Goal: Task Accomplishment & Management: Manage account settings

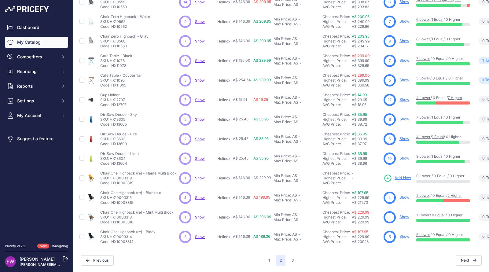
scroll to position [126, 0]
click at [407, 195] on link "Show" at bounding box center [404, 197] width 10 height 5
drag, startPoint x: 95, startPoint y: 185, endPoint x: 109, endPoint y: 185, distance: 14.1
click at [109, 188] on tr "Chair One Highback (re) - Blackout" at bounding box center [308, 198] width 461 height 20
click at [165, 194] on div "Chair One Highback (re) - Blackout Chair One Highback (re) - Blackout SKU: HX10…" at bounding box center [138, 197] width 76 height 15
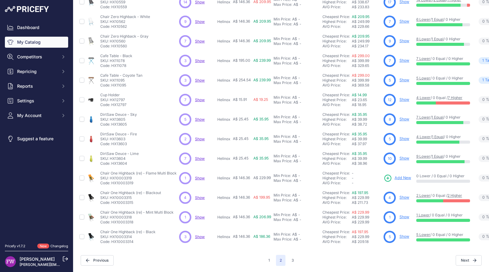
click at [405, 195] on link "Show" at bounding box center [404, 197] width 10 height 5
click at [332, 260] on div "Next" at bounding box center [390, 260] width 184 height 10
click at [405, 195] on link "Show" at bounding box center [404, 197] width 10 height 5
click at [403, 195] on link "Show" at bounding box center [404, 197] width 10 height 5
click at [404, 214] on link "Show" at bounding box center [404, 216] width 10 height 5
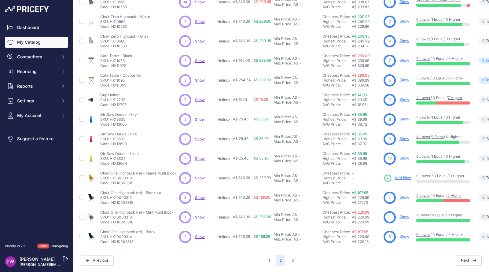
click at [403, 234] on link "Show" at bounding box center [404, 236] width 10 height 5
click at [405, 234] on link "Show" at bounding box center [404, 236] width 10 height 5
click at [290, 255] on button "3" at bounding box center [293, 260] width 10 height 11
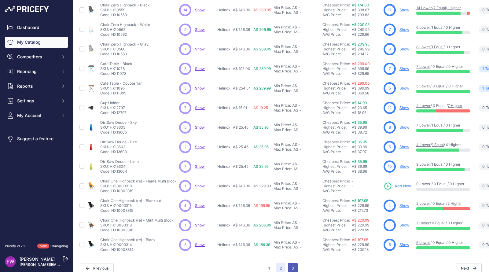
scroll to position [137, 0]
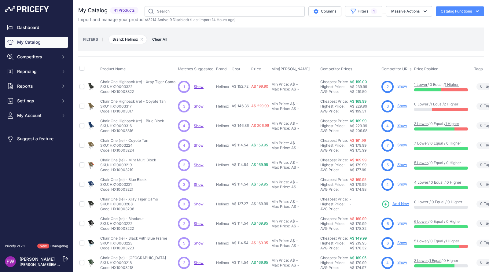
click at [404, 85] on link "Show" at bounding box center [402, 86] width 10 height 5
click at [403, 105] on link "Show" at bounding box center [402, 106] width 10 height 5
click at [404, 125] on link "Show" at bounding box center [402, 125] width 10 height 5
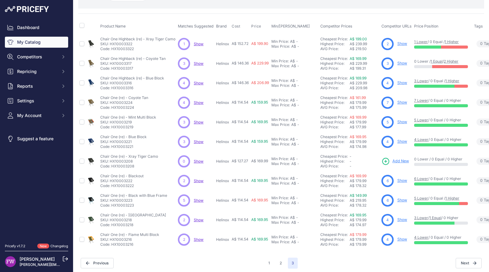
scroll to position [47, 0]
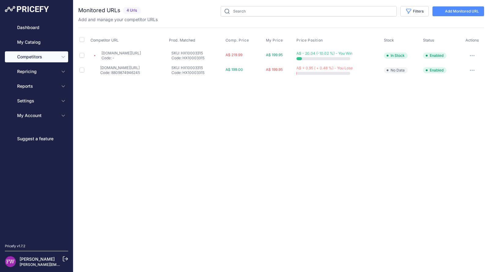
click at [295, 167] on div "Close You are not connected to the internet." at bounding box center [280, 136] width 415 height 272
click at [141, 52] on link "[DOMAIN_NAME][URL]" at bounding box center [120, 53] width 39 height 5
click at [138, 69] on link "snowys.com.au/chair-one-highback-re?prirule_jdsnikfkfjsd=7008" at bounding box center [119, 67] width 39 height 5
click at [141, 81] on link "wallarooadventurestore.com.au/products/chair-one-highback-re?variant=5131831476…" at bounding box center [120, 82] width 39 height 5
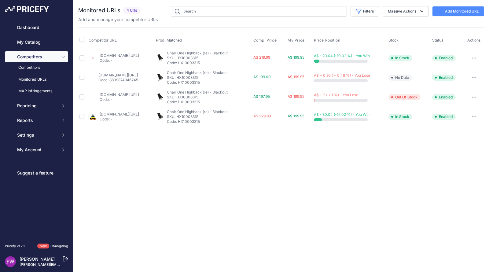
drag, startPoint x: 473, startPoint y: 69, endPoint x: 473, endPoint y: 75, distance: 5.5
click at [473, 75] on td "Show All Competitors URLs View Competitor Profile Edit Competitor URL Fetch Upd…" at bounding box center [474, 78] width 20 height 20
click at [473, 75] on button "button" at bounding box center [474, 77] width 12 height 9
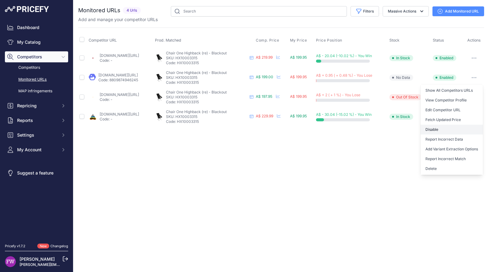
click at [446, 130] on button "Disable" at bounding box center [451, 130] width 62 height 10
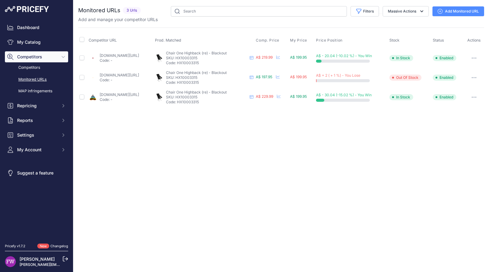
click at [119, 73] on link "[DOMAIN_NAME][URL]" at bounding box center [119, 75] width 39 height 5
click at [137, 93] on link "[DOMAIN_NAME][URL]" at bounding box center [119, 94] width 39 height 5
click at [137, 55] on link "getawayoutdoorsbalcatta.com.au/products/chair-one-highback-helinox-bk-1?prirule…" at bounding box center [119, 55] width 39 height 5
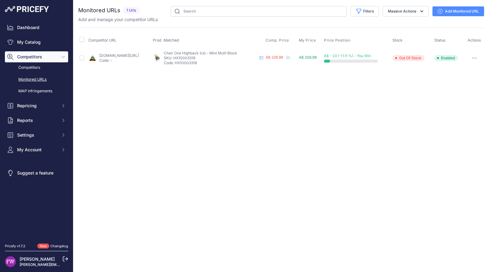
click at [129, 54] on link "outbackequipment.com.au/helinox-chair-one-highback-re-s25-mint-multi-block?prir…" at bounding box center [118, 55] width 39 height 5
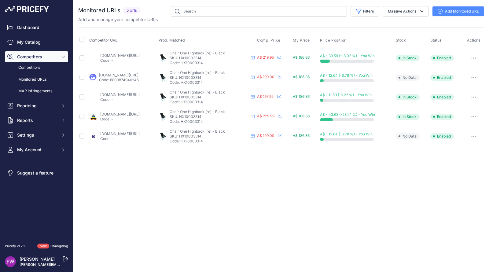
click at [126, 55] on link "[DOMAIN_NAME][URL]" at bounding box center [119, 55] width 39 height 5
click at [133, 74] on link "snowys.com.au/chair-one-highback-re?prirule_jdsnikfkfjsd=7008" at bounding box center [118, 75] width 39 height 5
click at [137, 93] on link "wallarooadventurestore.com.au/products/chair-one-highback-re?prirule_jdsnikfkfj…" at bounding box center [119, 94] width 39 height 5
click at [140, 114] on link "outbackequipment.com.au/helinox-chair-one-highback-re-s25-blackout-with-bl?prir…" at bounding box center [119, 114] width 39 height 5
click at [136, 133] on link "downundercamping.com.au/helinox-chair-one-highback-recycled-fabric-blackou?prir…" at bounding box center [119, 133] width 39 height 5
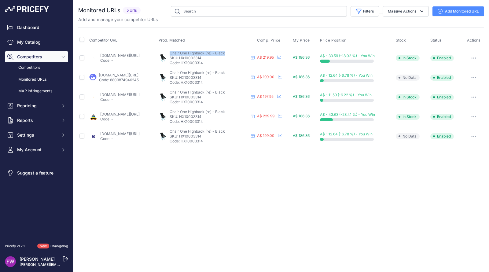
drag, startPoint x: 193, startPoint y: 52, endPoint x: 250, endPoint y: 50, distance: 57.1
click at [248, 51] on p "Chair One Highback (re) - Black" at bounding box center [209, 53] width 79 height 5
click at [138, 57] on link "sherpa.com.au/helinox-chair-one-highback-re-black-with-blue-frame?prirule_jdsni…" at bounding box center [119, 55] width 39 height 5
click at [138, 78] on p "Code: 8809874946245" at bounding box center [119, 80] width 40 height 5
click at [117, 71] on td "snowys.com.au/chair-one-highback-re?prirule_jdsnikfkfjsd=7008 Code: 88098749462…" at bounding box center [123, 78] width 70 height 20
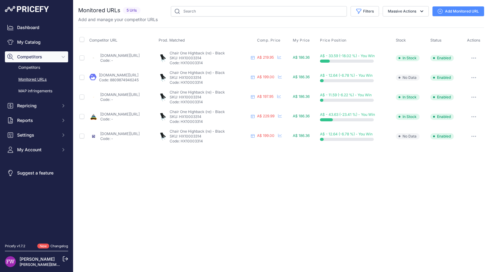
click at [118, 74] on link "snowys.com.au/chair-one-highback-re?prirule_jdsnikfkfjsd=7008" at bounding box center [118, 75] width 39 height 5
click at [116, 94] on link "wallarooadventurestore.com.au/products/chair-one-highback-re?prirule_jdsnikfkfj…" at bounding box center [119, 94] width 39 height 5
click at [122, 113] on link "outbackequipment.com.au/helinox-chair-one-highback-re-s25-blackout-with-bl?prir…" at bounding box center [119, 114] width 39 height 5
click at [123, 136] on p "Code: -" at bounding box center [119, 138] width 39 height 5
click at [130, 131] on link "downundercamping.com.au/helinox-chair-one-highback-recycled-fabric-blackou?prir…" at bounding box center [119, 133] width 39 height 5
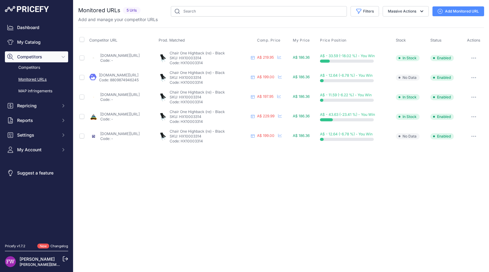
click at [471, 116] on button "button" at bounding box center [473, 116] width 12 height 9
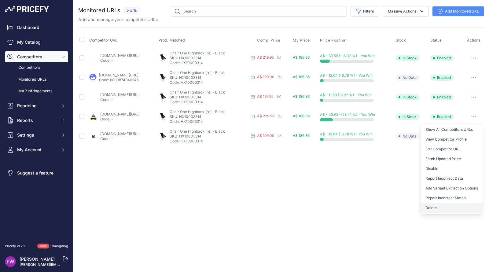
click at [433, 203] on button "Delete" at bounding box center [451, 208] width 62 height 10
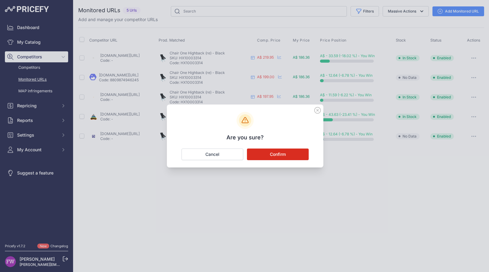
click at [288, 153] on button "Confirm" at bounding box center [278, 154] width 62 height 12
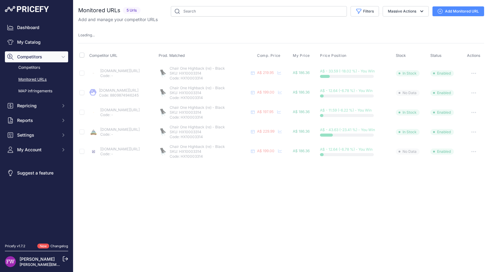
click at [455, 12] on link "Add Monitored URL" at bounding box center [458, 11] width 52 height 10
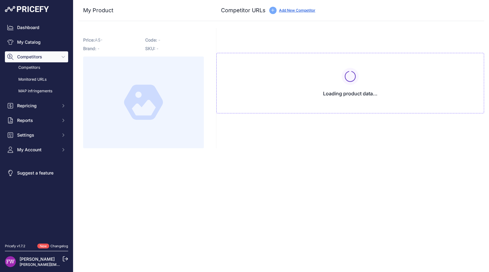
type input "[DOMAIN_NAME][URL]"
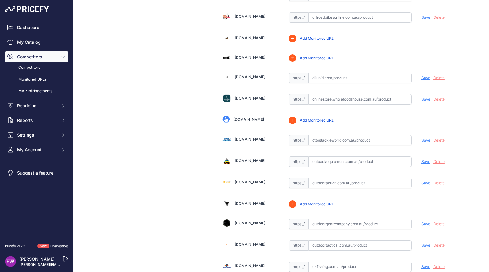
scroll to position [4069, 0]
click at [332, 156] on input "text" at bounding box center [359, 161] width 103 height 10
paste input "https://www.outbackequipment.com.au/helinox-chair-one-highback-re-s25-black-wit…"
click at [422, 159] on span "Save" at bounding box center [425, 161] width 9 height 5
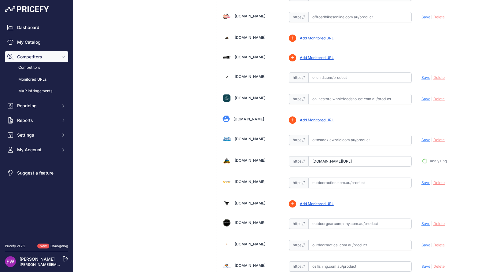
type input "https://www.outbackequipment.com.au/helinox-chair-one-highback-re-s25-black-wit…"
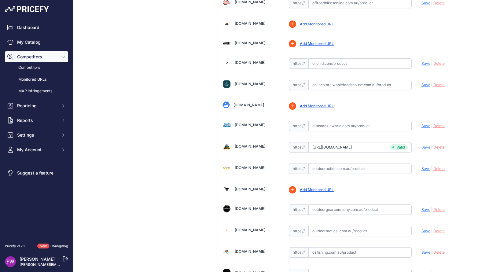
scroll to position [4069, 0]
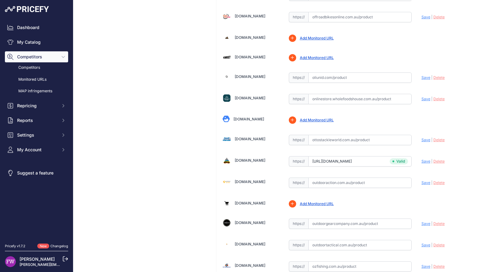
click at [421, 159] on span "Save" at bounding box center [425, 161] width 9 height 5
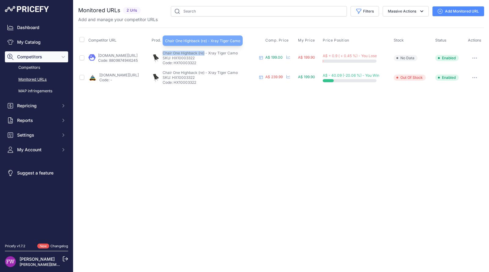
drag, startPoint x: 184, startPoint y: 50, endPoint x: 226, endPoint y: 53, distance: 42.6
click at [226, 53] on div "Chair One Highback (re) - Xray Tiger Camo Chair One Highback (re) - Xray Tiger …" at bounding box center [207, 58] width 111 height 15
copy span "Chair One Highback (re)"
click at [133, 55] on link "[DOMAIN_NAME][URL]" at bounding box center [117, 55] width 39 height 5
click at [134, 73] on link "[DOMAIN_NAME][URL]" at bounding box center [118, 75] width 39 height 5
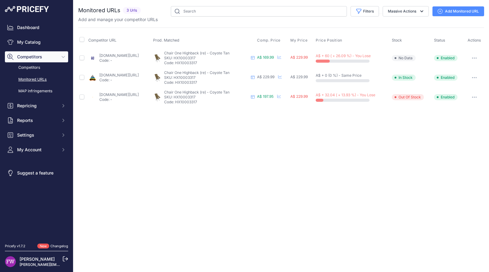
click at [132, 53] on link "[DOMAIN_NAME][URL]" at bounding box center [118, 55] width 39 height 5
click at [137, 73] on link "[DOMAIN_NAME][URL]" at bounding box center [118, 75] width 39 height 5
click at [139, 94] on link "wallarooadventurestore.com.au/products/chair-one-highback-re?variant=5131831472…" at bounding box center [118, 94] width 39 height 5
click at [473, 55] on button "button" at bounding box center [474, 58] width 12 height 9
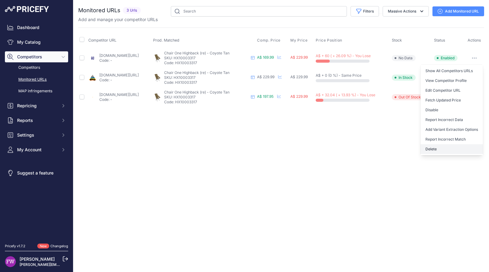
click at [444, 149] on button "Delete" at bounding box center [451, 149] width 62 height 10
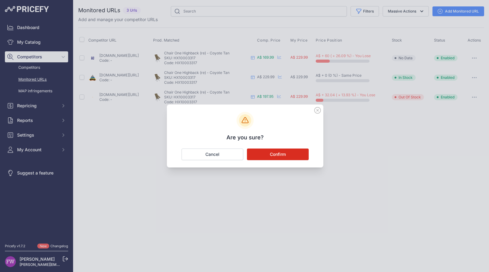
click at [283, 158] on button "Confirm" at bounding box center [278, 154] width 62 height 12
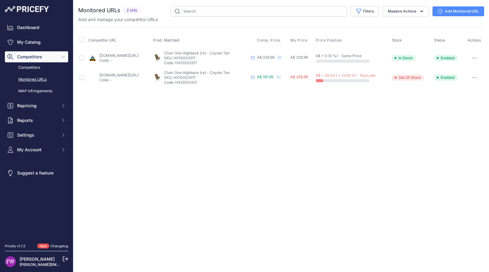
click at [62, 57] on icon "Sidebar" at bounding box center [63, 56] width 5 height 5
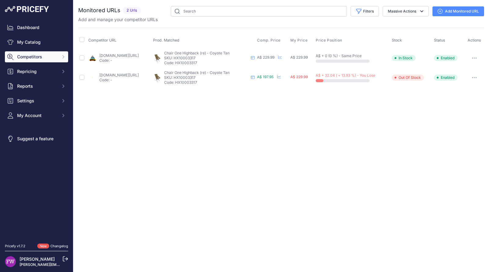
click at [62, 57] on icon "Sidebar" at bounding box center [63, 56] width 5 height 5
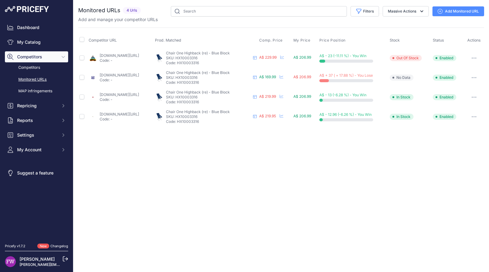
click at [123, 74] on link "[DOMAIN_NAME][URL]" at bounding box center [119, 75] width 39 height 5
click at [139, 54] on link "outbackequipment.com.au/helinox-chair-one-highback-re-s25-blue-block-with?priru…" at bounding box center [119, 55] width 39 height 5
click at [139, 94] on div "getawayoutdoorsbalcatta.com.au/products/chair-one-highback-helinox-bl?prirule_j…" at bounding box center [119, 97] width 39 height 10
click at [139, 94] on link "getawayoutdoorsbalcatta.com.au/products/chair-one-highback-helinox-bl?prirule_j…" at bounding box center [119, 94] width 39 height 5
click at [139, 112] on link "sherpa.com.au/helinox-chair-one-highback-re-black-with-blue-frame?prirule_jdsni…" at bounding box center [119, 114] width 39 height 5
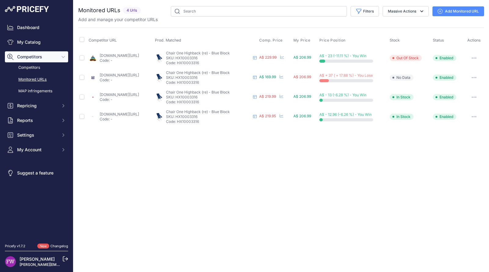
click at [470, 118] on button "button" at bounding box center [474, 116] width 12 height 9
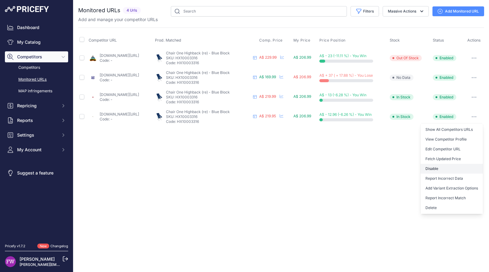
click at [459, 171] on button "Disable" at bounding box center [451, 169] width 62 height 10
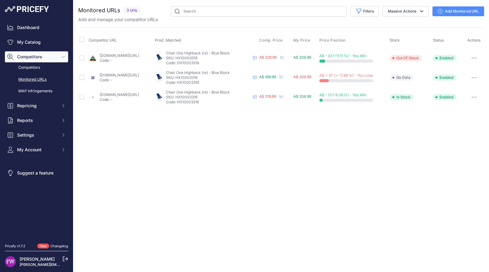
click at [474, 78] on button "button" at bounding box center [474, 77] width 12 height 9
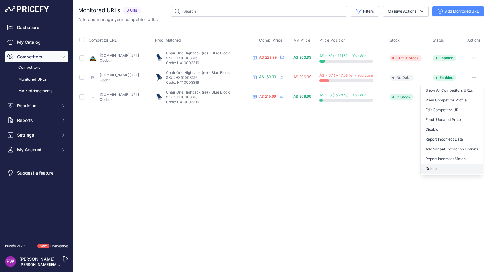
click at [442, 165] on button "Delete" at bounding box center [451, 169] width 62 height 10
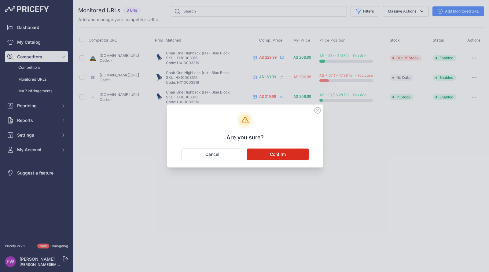
click at [274, 152] on button "Confirm" at bounding box center [278, 154] width 62 height 12
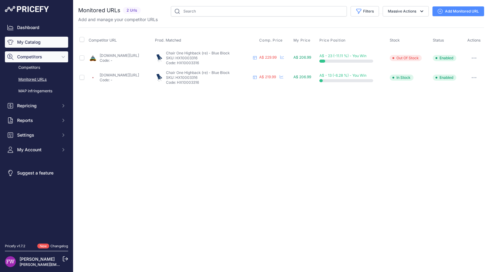
click at [58, 46] on link "My Catalog" at bounding box center [36, 42] width 63 height 11
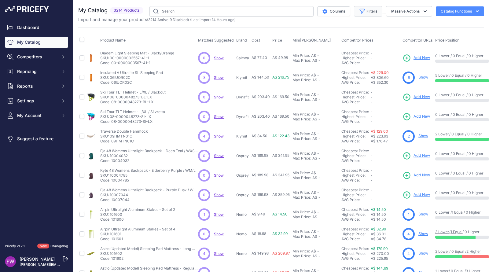
click at [360, 10] on button "Filters" at bounding box center [368, 11] width 28 height 10
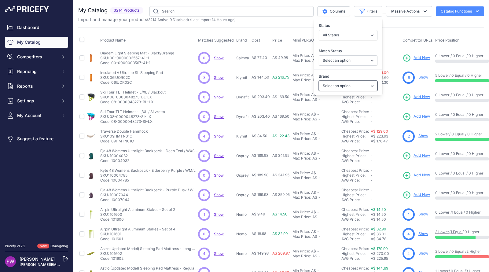
click at [357, 85] on select "Select an option 100% 226ERS Abus Albek [PERSON_NAME] BBB Cycling Biolite Black…" at bounding box center [348, 86] width 59 height 10
select select "Helinox"
click at [319, 81] on select "Select an option 100% 226ERS Abus Albek [PERSON_NAME] BBB Cycling Biolite Black…" at bounding box center [348, 86] width 59 height 10
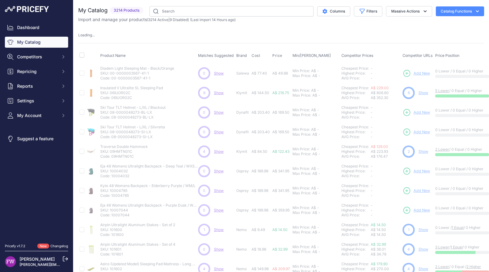
click at [408, 40] on div "My Catalog 3214 Products" at bounding box center [281, 191] width 406 height 370
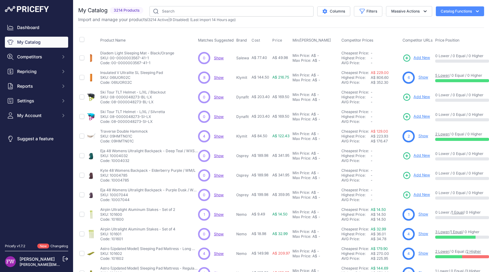
click at [391, 28] on div "Product Name Matches Suggested Brand Cost" at bounding box center [281, 184] width 406 height 314
click at [369, 10] on button "Filters" at bounding box center [368, 11] width 28 height 10
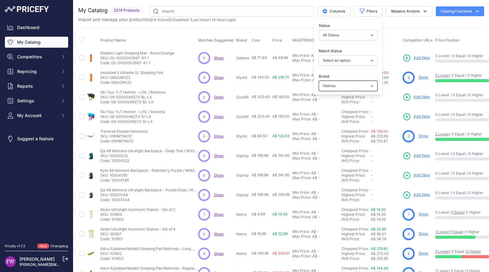
click at [350, 82] on select "Select an option 100% 226ERS Abus Albek [PERSON_NAME] BBB Cycling Biolite Black…" at bounding box center [348, 86] width 59 height 10
click at [319, 81] on select "Select an option 100% 226ERS Abus Albek [PERSON_NAME] BBB Cycling Biolite Black…" at bounding box center [348, 86] width 59 height 10
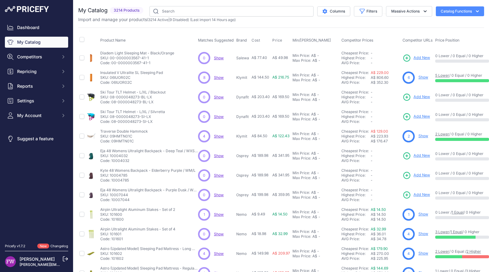
click at [411, 33] on th "Competitor URLs" at bounding box center [417, 40] width 33 height 15
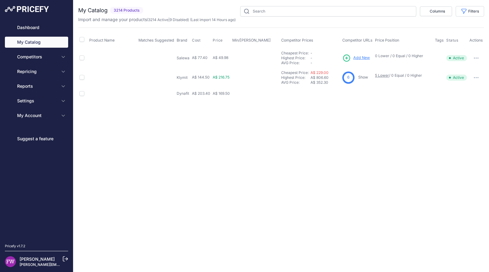
click at [365, 24] on div "My Catalog 3214 Products" at bounding box center [281, 53] width 406 height 94
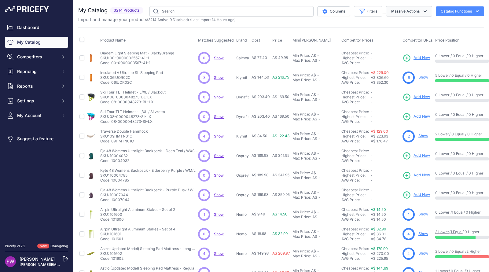
click at [407, 8] on button "Massive Actions" at bounding box center [409, 11] width 46 height 10
click at [363, 9] on button "Filters" at bounding box center [368, 11] width 28 height 10
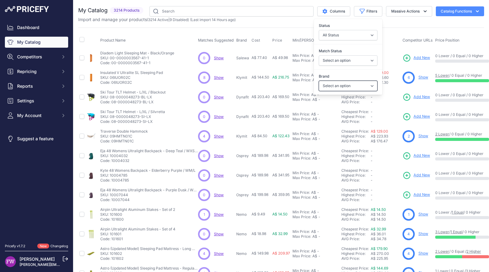
click at [348, 83] on select "Select an option 100% 226ERS Abus Albek Arva Basil BBB Cycling Biolite Black Di…" at bounding box center [348, 86] width 59 height 10
select select "Helinox"
click at [319, 81] on select "Select an option 100% 226ERS Abus Albek [PERSON_NAME] BBB Cycling Biolite Black…" at bounding box center [348, 86] width 59 height 10
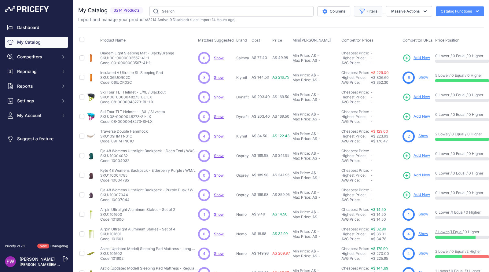
click at [359, 11] on icon "button" at bounding box center [362, 11] width 6 height 6
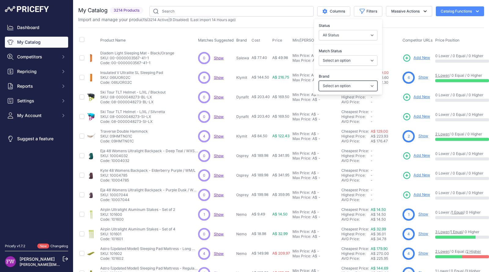
click at [361, 82] on select "Select an option 100% 226ERS Abus Albek Arva Basil BBB Cycling Biolite Black Di…" at bounding box center [348, 86] width 59 height 10
select select "Helinox"
click at [319, 81] on select "Select an option 100% 226ERS Abus Albek Arva Basil BBB Cycling Biolite Black Di…" at bounding box center [348, 86] width 59 height 10
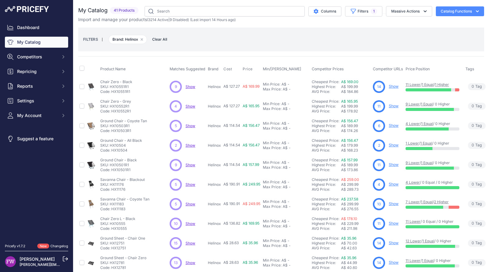
click at [262, 41] on div "FILTERS | Brand: Helinox Remove filter option Clear All" at bounding box center [281, 39] width 396 height 16
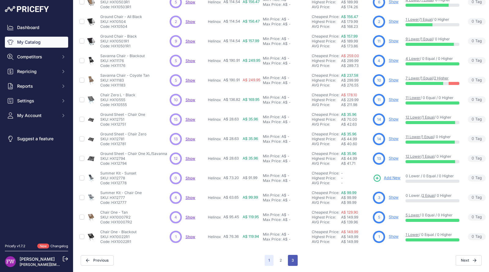
click at [291, 259] on button "3" at bounding box center [293, 260] width 10 height 11
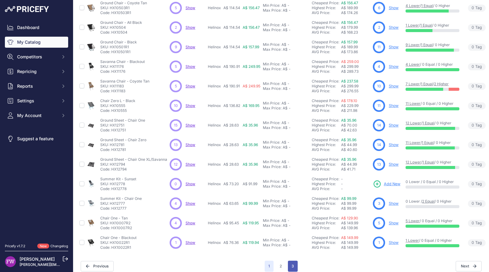
scroll to position [139, 0]
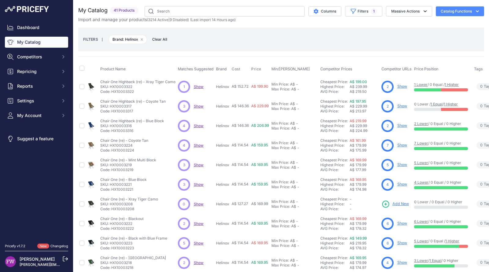
click at [402, 144] on link "Show" at bounding box center [402, 145] width 10 height 5
click at [404, 162] on link "Show" at bounding box center [402, 164] width 10 height 5
click at [403, 182] on link "Show" at bounding box center [402, 184] width 10 height 5
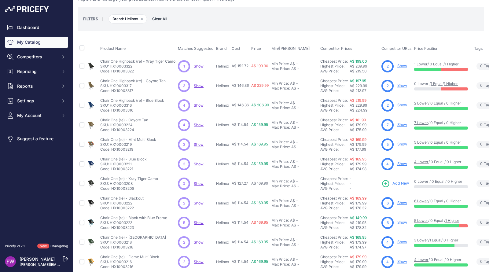
scroll to position [21, 0]
click at [403, 202] on link "Show" at bounding box center [402, 202] width 10 height 5
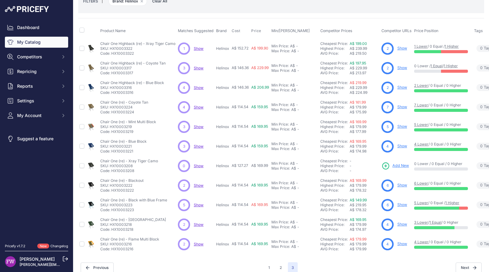
scroll to position [50, 0]
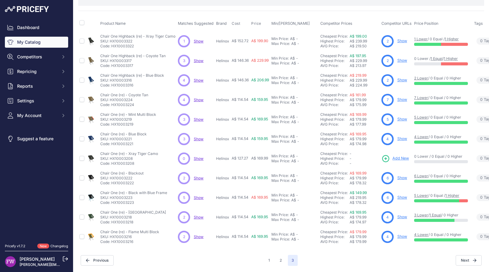
click at [404, 195] on link "Show" at bounding box center [402, 197] width 10 height 5
click at [400, 214] on link "Show" at bounding box center [402, 216] width 10 height 5
click at [404, 234] on link "Show" at bounding box center [402, 236] width 10 height 5
click at [267, 255] on button "1" at bounding box center [269, 260] width 9 height 11
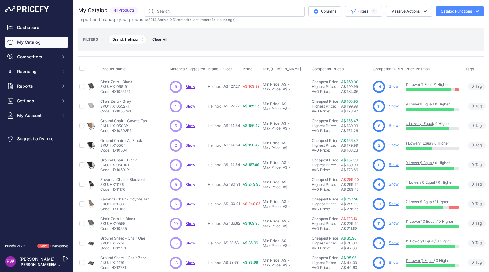
click at [394, 86] on link "Show" at bounding box center [394, 86] width 10 height 5
click at [394, 105] on link "Show" at bounding box center [394, 106] width 10 height 5
click at [394, 125] on link "Show" at bounding box center [394, 125] width 10 height 5
click at [394, 143] on link "Show" at bounding box center [394, 145] width 10 height 5
click at [396, 164] on link "Show" at bounding box center [394, 164] width 10 height 5
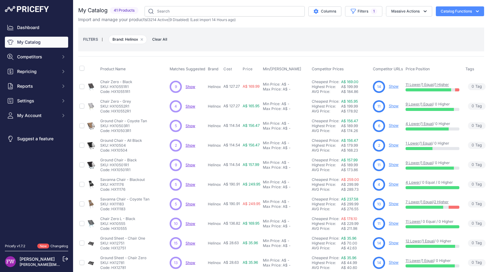
click at [60, 44] on link "My Catalog" at bounding box center [36, 42] width 63 height 11
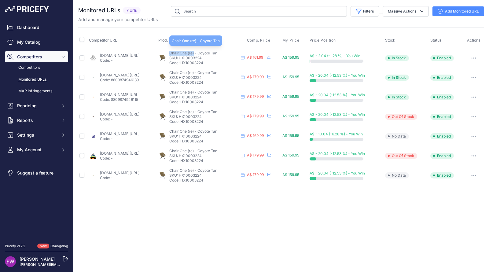
drag, startPoint x: 193, startPoint y: 51, endPoint x: 217, endPoint y: 52, distance: 23.8
click at [217, 52] on span "Chair One (re) - Coyote Tan" at bounding box center [193, 53] width 48 height 5
copy span "Chair One (re)"
click at [139, 55] on link "valhallatactical.com.au/products/helinox-chair-one-re?prirule_jdsnikfkfjsd=7008" at bounding box center [119, 55] width 39 height 5
click at [138, 75] on link "tomsoutdoors.com.au/products/helinox-chair-one-re?variant=42450230673487&prirul…" at bounding box center [119, 75] width 39 height 5
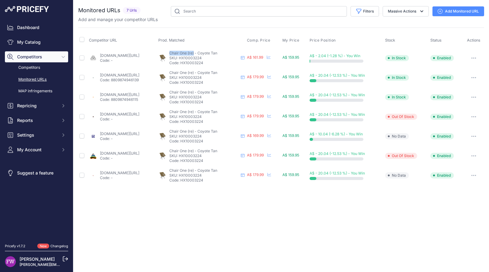
click at [137, 95] on link "backpackinglight.com.au/products/helinox-chair-one-re?variant=49755234828568&pr…" at bounding box center [119, 94] width 39 height 5
click at [139, 135] on link "downundercamping.com.au/helinox-chair-one-re-coyote-tan?prirule_jdsnikfkfjsd=70…" at bounding box center [119, 133] width 39 height 5
click at [139, 152] on link "outbackequipment.com.au/helinox-chair-one-re-s25-coyote-tan-with-black-fra?prir…" at bounding box center [119, 153] width 39 height 5
click at [139, 173] on link "trekandtravel.com.au/products/chair-one-re?prirule_jdsnikfkfjsd=7008" at bounding box center [119, 172] width 39 height 5
click at [468, 174] on button "button" at bounding box center [473, 175] width 12 height 9
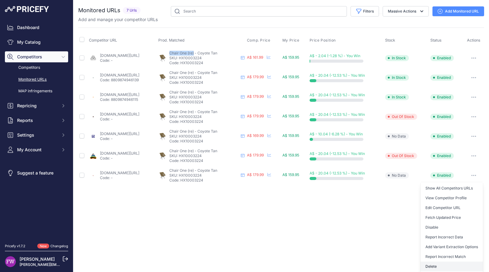
click at [445, 262] on button "Delete" at bounding box center [451, 267] width 62 height 10
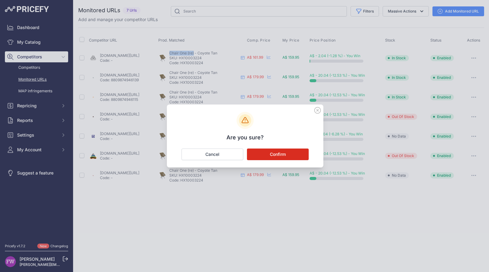
click at [295, 156] on button "Confirm" at bounding box center [278, 154] width 62 height 12
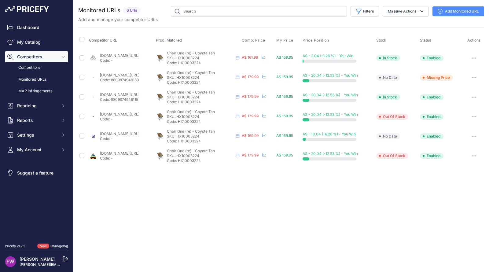
click at [444, 12] on link "Add Monitored URL" at bounding box center [458, 11] width 52 height 10
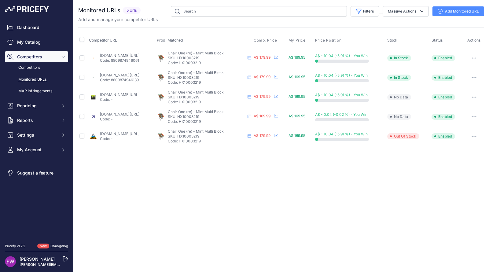
click at [139, 54] on link "[DOMAIN_NAME][URL]" at bounding box center [119, 55] width 39 height 5
click at [139, 75] on link "tomsoutdoors.com.au/products/helinox-chair-one-re?variant=42450230542415&prirul…" at bounding box center [119, 75] width 39 height 5
click at [139, 94] on link "aspireadventureequipment.com.au/product/helinox-chair-one-re-mint-multiblock-wi…" at bounding box center [119, 94] width 39 height 5
click at [139, 112] on link "downundercamping.com.au/helinox-chair-one-re-mint-multiblock?prirule_jdsnikfkfj…" at bounding box center [119, 114] width 39 height 5
click at [139, 132] on link "outbackequipment.com.au/helinox-chair-one-re-s25-mint-multi-block-with-bla?prir…" at bounding box center [119, 133] width 39 height 5
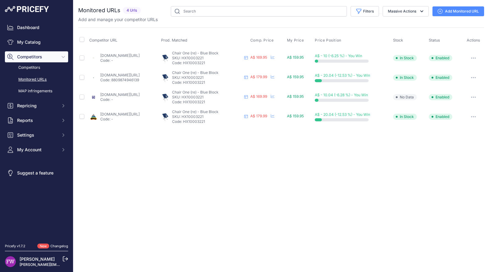
click at [137, 53] on link "[DOMAIN_NAME][URL]" at bounding box center [119, 55] width 39 height 5
click at [138, 75] on link "[DOMAIN_NAME][URL]" at bounding box center [119, 75] width 39 height 5
click at [140, 95] on link "[DOMAIN_NAME][URL]" at bounding box center [119, 94] width 39 height 5
click at [140, 113] on link "[DOMAIN_NAME][URL]" at bounding box center [119, 114] width 39 height 5
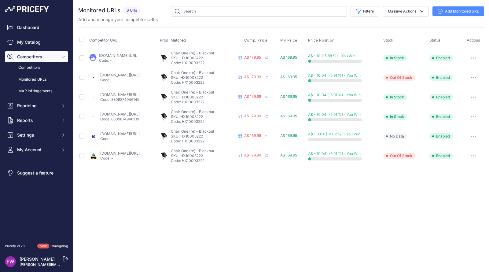
click at [150, 52] on td "[DOMAIN_NAME][URL] Code: -" at bounding box center [123, 58] width 71 height 20
click at [138, 54] on link "bogong.com.au/helinox-chair-one-re.html?prirule_jdsnikfkfjsd=7008" at bounding box center [118, 55] width 39 height 5
click at [140, 73] on link "campingoverlanding.com.au/products/helinox-chair-one-re?variant=46569555460319&…" at bounding box center [119, 75] width 39 height 5
click at [136, 95] on link "backpackinglight.com.au/products/helinox-chair-one-re?variant=49755234861336&pr…" at bounding box center [119, 94] width 39 height 5
drag, startPoint x: 134, startPoint y: 117, endPoint x: 139, endPoint y: 113, distance: 6.3
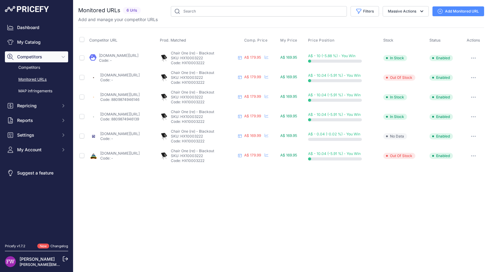
click at [139, 113] on div "tomsoutdoors.com.au/products/helinox-chair-one-re?variant=42450230607951&prirul…" at bounding box center [119, 117] width 39 height 10
click at [139, 113] on link "tomsoutdoors.com.au/products/helinox-chair-one-re?variant=42450230607951&prirul…" at bounding box center [119, 114] width 39 height 5
click at [140, 134] on div "downundercamping.com.au/helinox-chair-one-re-blackout-edition?prirule_jdsnikfkf…" at bounding box center [119, 136] width 39 height 10
click at [140, 134] on link "downundercamping.com.au/helinox-chair-one-re-blackout-edition?prirule_jdsnikfkf…" at bounding box center [119, 133] width 39 height 5
click at [140, 156] on p "Code: -" at bounding box center [119, 158] width 39 height 5
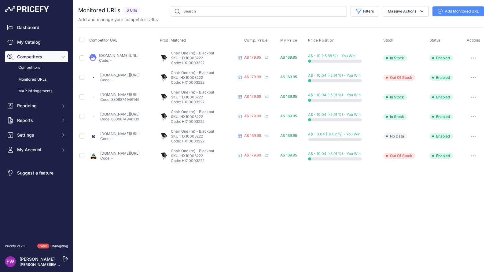
click at [140, 156] on p "Code: -" at bounding box center [119, 158] width 39 height 5
click at [140, 155] on link "outbackequipment.com.au/helinox-chair-one-re-s25-blackout-with-black-frame?prir…" at bounding box center [119, 153] width 39 height 5
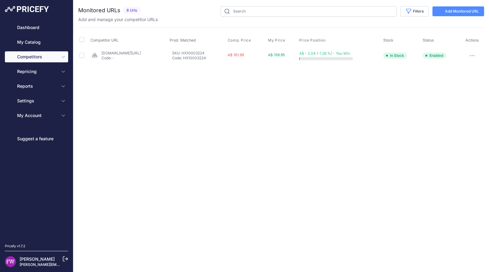
click at [452, 8] on link "Add Monitored URL" at bounding box center [458, 11] width 52 height 10
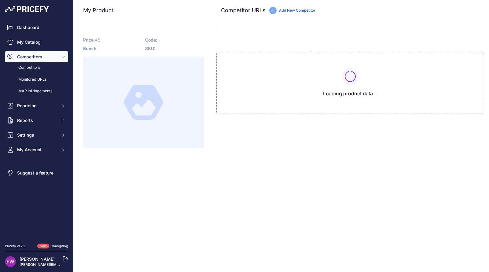
type input "[DOMAIN_NAME][URL]"
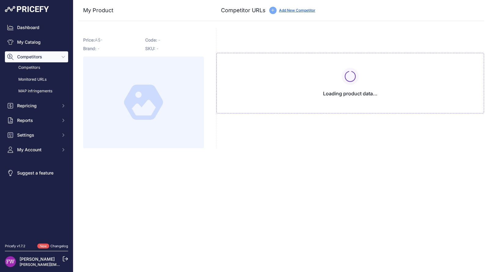
type input "[DOMAIN_NAME][URL]"
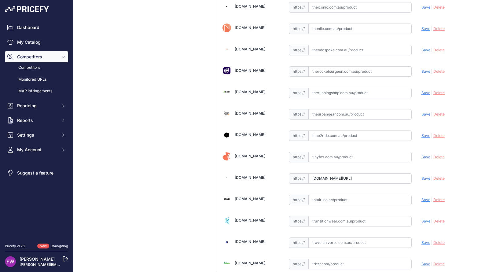
scroll to position [6210, 0]
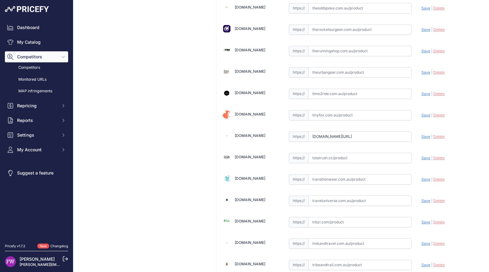
click at [320, 238] on input "text" at bounding box center [359, 243] width 103 height 10
paste input "[URL][DOMAIN_NAME]"
click at [421, 241] on span "Save" at bounding box center [425, 243] width 9 height 5
type input "https://www.trekandtravel.com.au/products/chair-one-re?variant=46549774434496&p…"
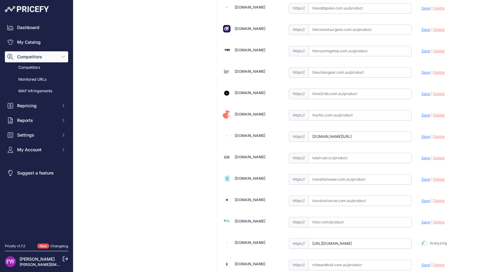
scroll to position [6224, 0]
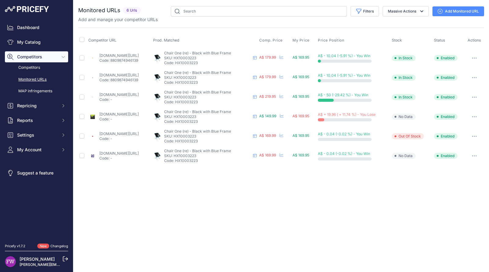
click at [139, 114] on link "[DOMAIN_NAME][URL]" at bounding box center [118, 114] width 39 height 5
click at [139, 94] on div "sherpa.com.au/helinox-chair-one-highback-re-black-with-blue-frame?prirule_jdsni…" at bounding box center [118, 97] width 39 height 10
click at [139, 94] on link "sherpa.com.au/helinox-chair-one-highback-re-black-with-blue-frame?prirule_jdsni…" at bounding box center [118, 94] width 39 height 5
click at [139, 53] on link "backpackinglight.com.au/products/helinox-chair-one-re?variant=49755234795800&pr…" at bounding box center [118, 55] width 39 height 5
click at [474, 97] on icon "button" at bounding box center [474, 97] width 5 height 1
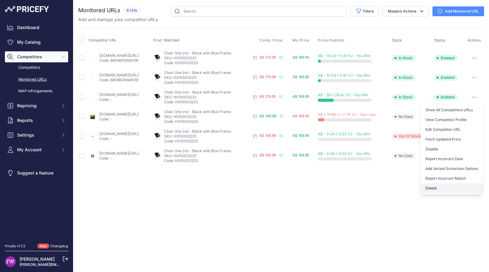
click at [448, 189] on button "Delete" at bounding box center [451, 188] width 62 height 10
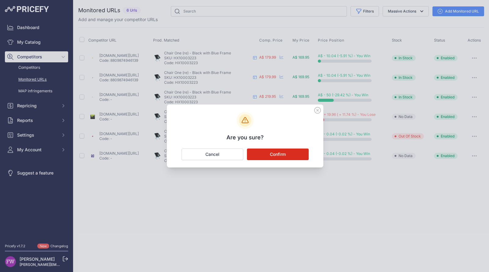
click at [307, 155] on button "Confirm" at bounding box center [278, 154] width 62 height 12
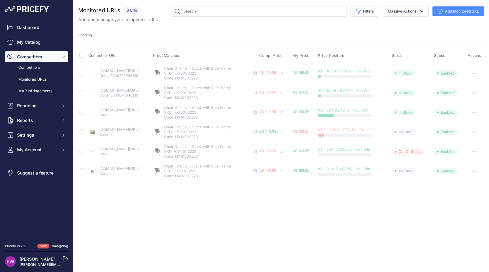
click at [453, 12] on link "Add Monitored URL" at bounding box center [458, 11] width 52 height 10
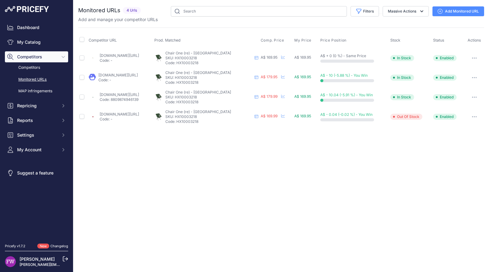
click at [118, 56] on link "sherpa.com.au/helinox-chair-one-re-forest-green-with-grey-frame?prirule_jdsnikf…" at bounding box center [119, 55] width 39 height 5
click at [130, 71] on td "bogong.com.au/helinox-chair-one-re.html?prirule_jdsnikfkfjsd=7008 Code: -" at bounding box center [120, 78] width 66 height 20
click at [131, 73] on link "bogong.com.au/helinox-chair-one-re.html?prirule_jdsnikfkfjsd=7008" at bounding box center [117, 75] width 39 height 5
click at [132, 91] on td "tomsoutdoors.com.au/products/helinox-chair-one-re?variant=42450230509647&prirul…" at bounding box center [120, 97] width 66 height 20
click at [138, 115] on link "getawayoutdoorsbalcatta.com.au/products/chair-one-helinox-forest-grn?prirule_jd…" at bounding box center [119, 114] width 39 height 5
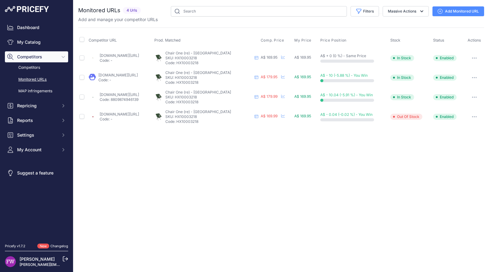
click at [133, 93] on link "tomsoutdoors.com.au/products/helinox-chair-one-re?variant=42450230509647&prirul…" at bounding box center [119, 94] width 39 height 5
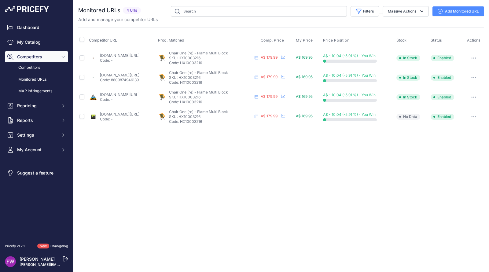
click at [139, 53] on link "[DOMAIN_NAME][URL]" at bounding box center [119, 55] width 39 height 5
click at [153, 71] on td "[DOMAIN_NAME][URL] Code: 8809874946139" at bounding box center [122, 78] width 69 height 20
click at [139, 74] on link "tomsoutdoors.com.au/products/helinox-chair-one-re?variant=42450230476879&prirul…" at bounding box center [119, 75] width 39 height 5
click at [139, 92] on link "outbackequipment.com.au/helinox-chair-one-re-s25-flame-multi-block-with-bl?prir…" at bounding box center [119, 94] width 39 height 5
click at [139, 112] on link "aspireadventureequipment.com.au/product/helinox-chair-one-re-flame-multiblock-w…" at bounding box center [119, 114] width 39 height 5
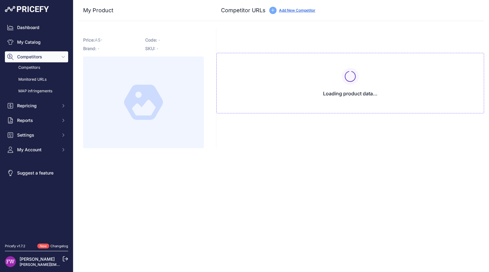
type input "[DOMAIN_NAME][URL]"
type input "www.downundercamping.com.au/helinox-chair-one-re-black-with-blue-frame?prirule_…"
type input "[DOMAIN_NAME][URL]"
type input "www.tomsoutdoors.com.au/products/helinox-chair-one-re?variant=42450230640719&pr…"
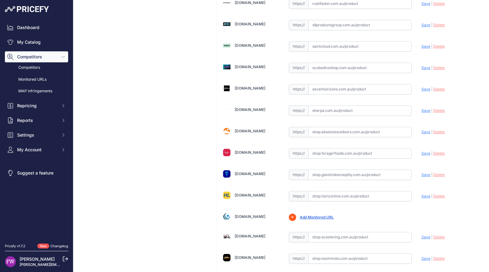
scroll to position [5104, 0]
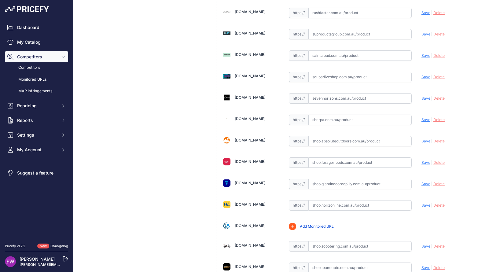
click at [342, 115] on input "text" at bounding box center [359, 120] width 103 height 10
paste input "https://www.sherpa.com.au/Helinox-Chair-One-re-Black-with-Blue-Frame"
click at [421, 117] on span "Save" at bounding box center [425, 119] width 9 height 5
type input "https://www.sherpa.com.au/Helinox-Chair-One-re-Black-with-Blue-Frame?prirule_jd…"
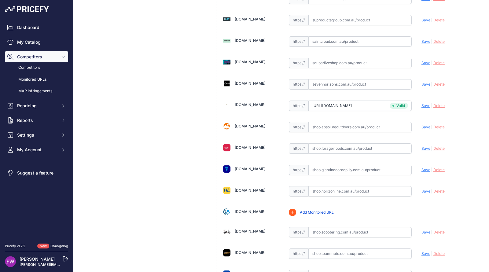
scroll to position [5104, 0]
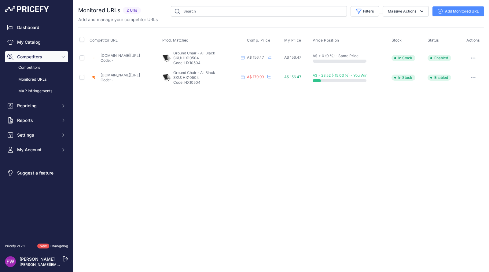
click at [140, 58] on p "Code: -" at bounding box center [120, 60] width 39 height 5
click at [140, 54] on link "wallarooadventurestore.com.au/products/sea-to-summit-helinox-ground-chair?priru…" at bounding box center [120, 55] width 39 height 5
click at [140, 73] on link "rampedup4x4.com.au/products/ground-chair-all-black-with-black-frame?prirule_jds…" at bounding box center [120, 75] width 39 height 5
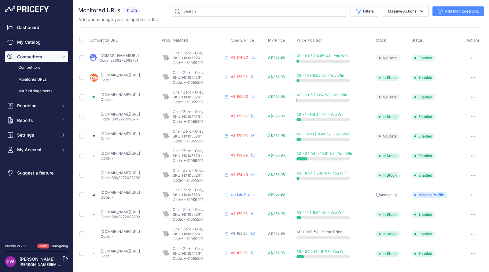
click at [139, 249] on link "sherpa.com.au/helinox-chair-zero-grey-w-melon-frame?prirule_jdsnikfkfjsd=7008" at bounding box center [120, 251] width 39 height 5
click at [140, 153] on link "[DOMAIN_NAME][URL]" at bounding box center [120, 153] width 39 height 5
click at [140, 131] on link "paddypallin.com.au/helinox-chair-zero.html?prirule_jdsnikfkfjsd=7008" at bounding box center [120, 133] width 39 height 5
click at [140, 76] on link "wildearth.com.au/buy/helinox-chair-zero-grey-melon/hx10552r1?prirule_jdsnikfkfj…" at bounding box center [120, 75] width 39 height 5
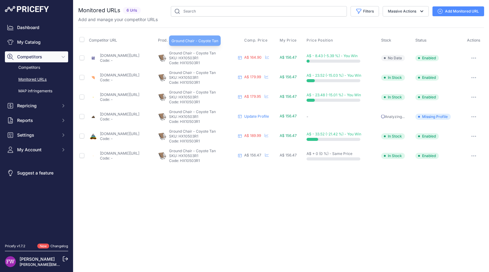
click at [216, 53] on span "Ground Chair - Coyote Tan" at bounding box center [192, 53] width 47 height 5
click at [139, 151] on link "wallarooadventurestore.com.au/products/sea-to-summit-helinox-ground-chair?varia…" at bounding box center [119, 153] width 39 height 5
click at [139, 132] on link "outbackequipment.com.au/helinox-ground-chair-coyote-tan-with-black-frame?prirul…" at bounding box center [119, 133] width 39 height 5
click at [139, 92] on link "botanex.com.au/products/helinox-ground-chair-coyote-tan-with-black-frame?prirul…" at bounding box center [119, 94] width 39 height 5
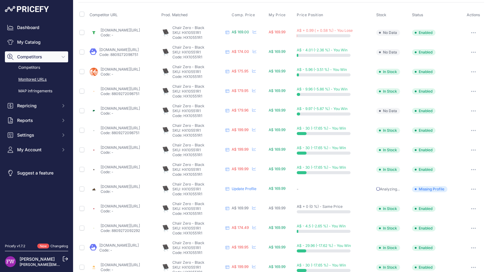
scroll to position [26, 0]
click at [140, 166] on link "mountainequipment.com/products/chair-zero?prirule_jdsnikfkfjsd=7008" at bounding box center [120, 166] width 39 height 5
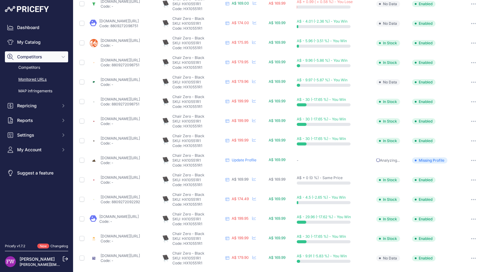
scroll to position [55, 0]
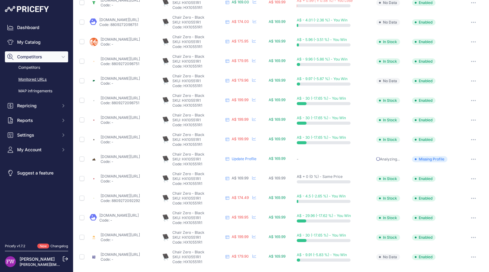
click at [140, 252] on link "downundercamping.com.au/helinox-chair-zero-ultralight-camp-chair-black?prirule_…" at bounding box center [120, 254] width 39 height 5
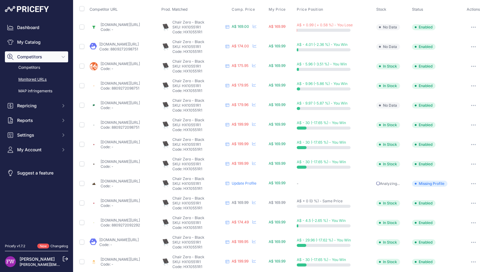
scroll to position [29, 0]
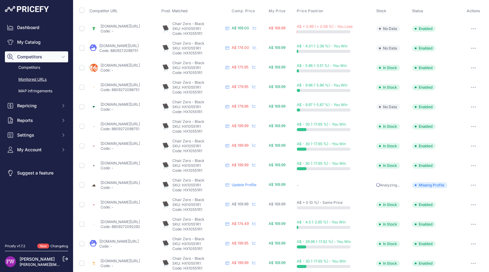
click at [140, 25] on link "tentworld.com.au/buy-sale/helinox-chair-zero?prirule_jdsnikfkfjsd=7008" at bounding box center [120, 26] width 39 height 5
click at [140, 63] on link "wildearth.com.au/buy/helinox-chair-zero-black-o.-blue/hx10551r1?prirule_jdsnikf…" at bounding box center [120, 65] width 39 height 5
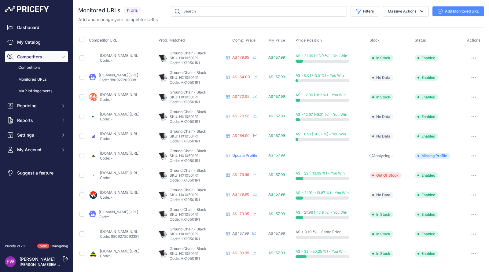
click at [138, 56] on link "sherpa.com.au/helinox-ground-chair-black-w-blue-frame?prirule_jdsnikfkfjsd=7008" at bounding box center [119, 55] width 39 height 5
click at [139, 250] on link "outbackequipment.com.au/helinox-ground-chair-black-with-blue-frame?prirule_jdsn…" at bounding box center [119, 251] width 39 height 5
click at [139, 132] on link "downundercamping.com.au/helinox-ground-chair-black?prirule_jdsnikfkfjsd=7008" at bounding box center [119, 133] width 39 height 5
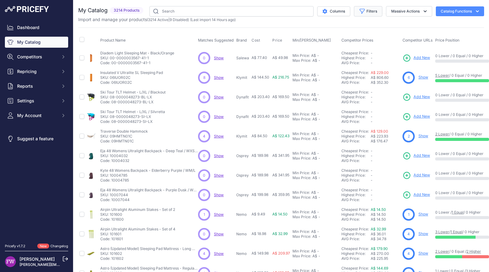
click at [359, 13] on icon "button" at bounding box center [362, 11] width 6 height 6
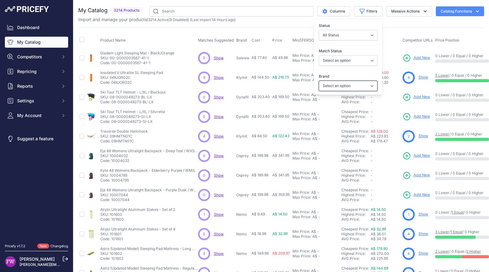
click at [357, 84] on select "Select an option 100% 226ERS Abus Albek Arva Basil BBB Cycling Biolite Black Di…" at bounding box center [348, 86] width 59 height 10
select select "Exposure Lights"
click at [319, 81] on select "Select an option 100% 226ERS Abus Albek Arva Basil BBB Cycling Biolite Black Di…" at bounding box center [348, 86] width 59 height 10
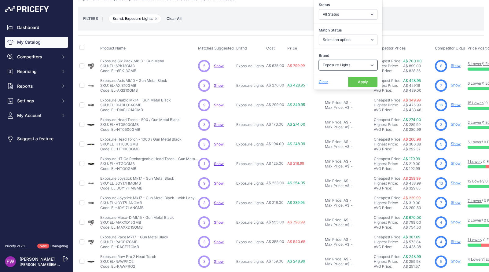
scroll to position [19, 0]
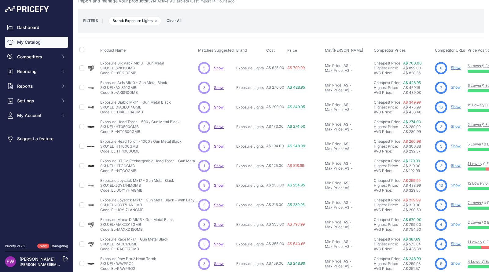
click at [214, 43] on th "Matches Suggested" at bounding box center [216, 50] width 38 height 15
click at [451, 65] on link "Show" at bounding box center [456, 67] width 10 height 5
click at [451, 89] on p "Show" at bounding box center [456, 88] width 10 height 6
click at [451, 88] on link "Show" at bounding box center [456, 87] width 10 height 5
click at [451, 108] on link "Show" at bounding box center [456, 106] width 10 height 5
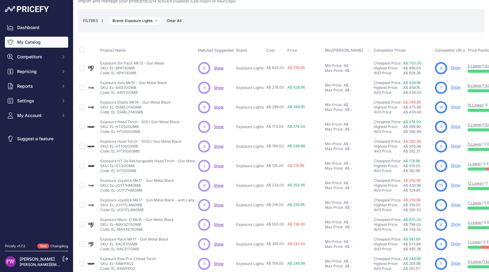
click at [451, 125] on link "Show" at bounding box center [456, 126] width 10 height 5
click at [451, 143] on p "Show" at bounding box center [456, 146] width 10 height 6
click at [451, 144] on link "Show" at bounding box center [456, 146] width 10 height 5
click at [451, 165] on link "Show" at bounding box center [456, 165] width 10 height 5
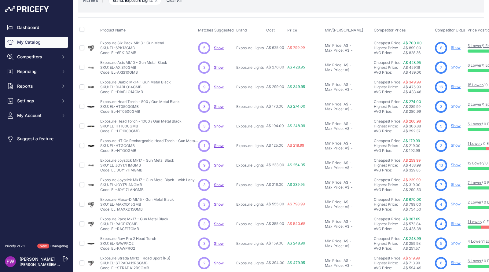
scroll to position [39, 0]
click at [451, 163] on link "Show" at bounding box center [456, 164] width 10 height 5
click at [451, 162] on link "Show" at bounding box center [456, 164] width 10 height 5
click at [451, 185] on link "Show" at bounding box center [456, 184] width 10 height 5
click at [451, 201] on link "Show" at bounding box center [456, 203] width 10 height 5
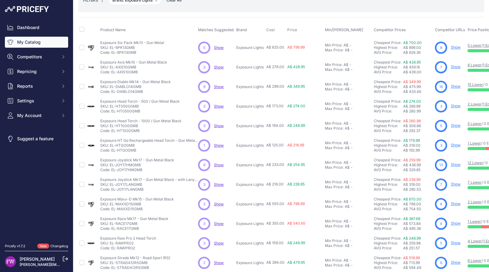
click at [451, 221] on link "Show" at bounding box center [456, 223] width 10 height 5
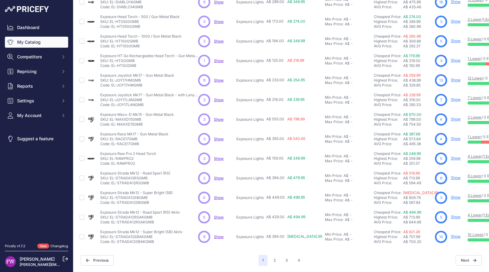
scroll to position [128, 0]
click at [451, 136] on link "Show" at bounding box center [456, 138] width 10 height 5
click at [451, 156] on link "Show" at bounding box center [456, 158] width 10 height 5
click at [451, 175] on link "Show" at bounding box center [456, 177] width 10 height 5
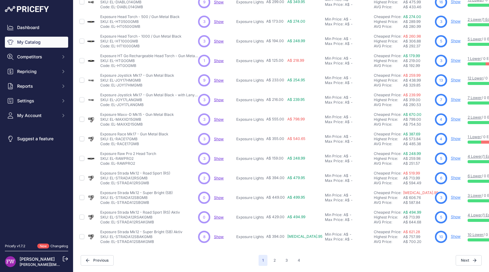
click at [451, 195] on link "Show" at bounding box center [456, 197] width 10 height 5
click at [451, 214] on link "Show" at bounding box center [456, 216] width 10 height 5
click at [451, 234] on link "Show" at bounding box center [456, 236] width 10 height 5
click at [294, 255] on button "4" at bounding box center [299, 260] width 10 height 11
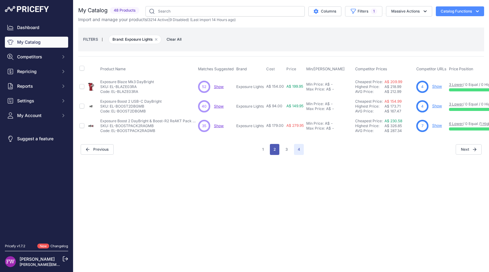
click at [271, 145] on button "2" at bounding box center [274, 149] width 9 height 11
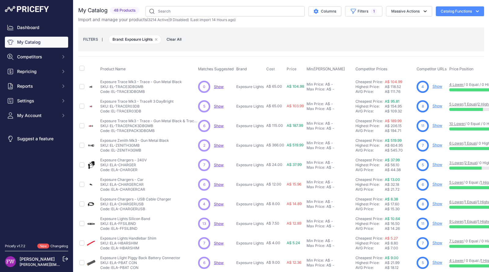
click at [440, 87] on link "Show" at bounding box center [437, 86] width 10 height 5
click at [437, 106] on link "Show" at bounding box center [437, 106] width 10 height 5
click at [438, 123] on link "Show" at bounding box center [437, 125] width 10 height 5
click at [438, 143] on link "Show" at bounding box center [437, 145] width 10 height 5
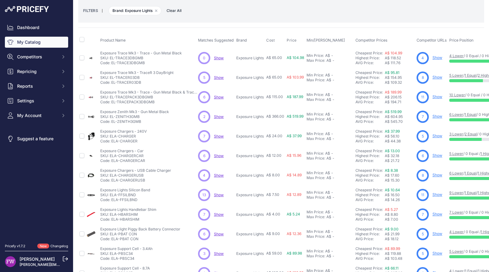
scroll to position [28, 0]
click at [438, 115] on link "Show" at bounding box center [437, 116] width 10 height 5
click at [436, 137] on link "Show" at bounding box center [437, 136] width 10 height 5
click at [440, 156] on link "Show" at bounding box center [437, 155] width 10 height 5
click at [438, 174] on link "Show" at bounding box center [437, 175] width 10 height 5
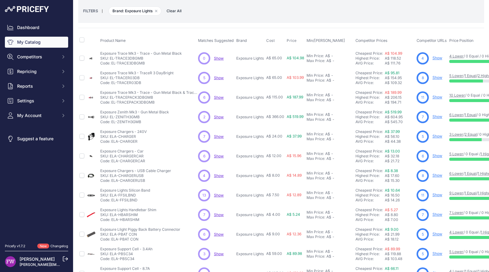
click at [435, 192] on link "Show" at bounding box center [437, 194] width 10 height 5
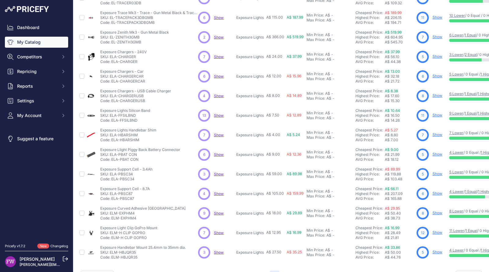
scroll to position [128, 0]
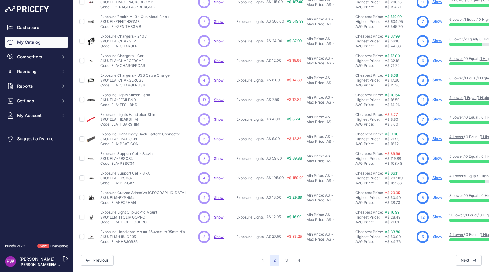
click at [437, 117] on link "Show" at bounding box center [437, 119] width 10 height 5
click at [438, 136] on link "Show" at bounding box center [437, 138] width 10 height 5
click at [440, 156] on link "Show" at bounding box center [437, 158] width 10 height 5
click at [440, 175] on link "Show" at bounding box center [437, 177] width 10 height 5
click at [439, 195] on link "Show" at bounding box center [437, 197] width 10 height 5
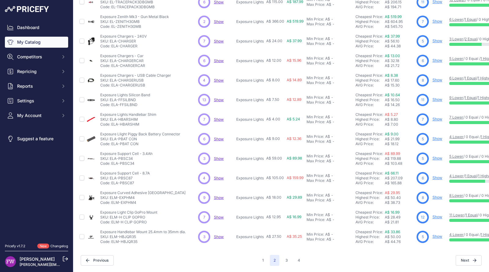
click at [437, 214] on link "Show" at bounding box center [437, 216] width 10 height 5
click at [438, 214] on link "Show" at bounding box center [437, 216] width 10 height 5
click at [437, 234] on link "Show" at bounding box center [437, 236] width 10 height 5
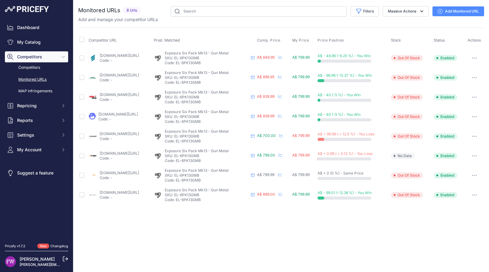
click at [134, 75] on link "[DOMAIN_NAME][URL]" at bounding box center [119, 75] width 39 height 5
click at [139, 92] on link "[DOMAIN_NAME][URL]" at bounding box center [119, 94] width 39 height 5
click at [139, 135] on link "ccache.cc/products/exposure-six-pack-mk13-gun-metal-black?prirule_jdsnikfkfjsd=…" at bounding box center [119, 133] width 39 height 5
click at [139, 151] on link "alchemycycletrader.com.au/products/exposure-six-pack-mk13-gun-metal?prirule_jds…" at bounding box center [119, 153] width 39 height 5
click at [153, 50] on td "eliteoutdoorgear.com.au/product/exposure-lights-six-pack-mk13-rechargeable-5450…" at bounding box center [119, 58] width 65 height 20
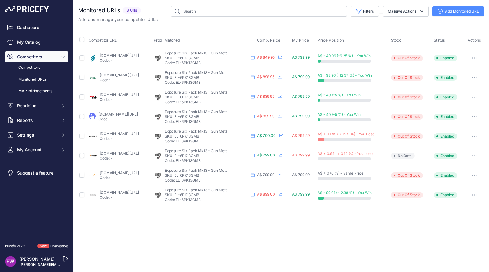
click at [139, 56] on link "eliteoutdoorgear.com.au/product/exposure-lights-six-pack-mk13-rechargeable-5450…" at bounding box center [119, 55] width 39 height 5
click at [138, 115] on link "pushys.com.au/exposure-six-pack-mk13-gun-metal-front-light.html?prirule_jdsnikf…" at bounding box center [117, 114] width 39 height 5
drag, startPoint x: 185, startPoint y: 53, endPoint x: 215, endPoint y: 52, distance: 30.3
click at [215, 52] on div "Exposure Six Pack Mk13 - Gun Metal Exposure Six Pack Mk13 - Gun Metal Exposure …" at bounding box center [204, 58] width 101 height 15
click at [218, 53] on span "Exposure Six Pack Mk13 - Gun Metal" at bounding box center [197, 53] width 64 height 5
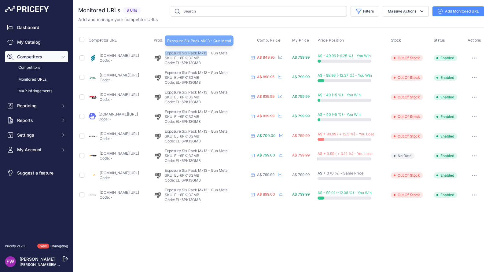
drag, startPoint x: 188, startPoint y: 52, endPoint x: 228, endPoint y: 52, distance: 40.6
click at [228, 52] on span "Exposure Six Pack Mk13 - Gun Metal" at bounding box center [197, 53] width 64 height 5
copy span "Exposure Six Pack Mk13"
click at [132, 134] on link "[DOMAIN_NAME][URL]" at bounding box center [119, 133] width 39 height 5
click at [474, 57] on icon "button" at bounding box center [474, 57] width 5 height 1
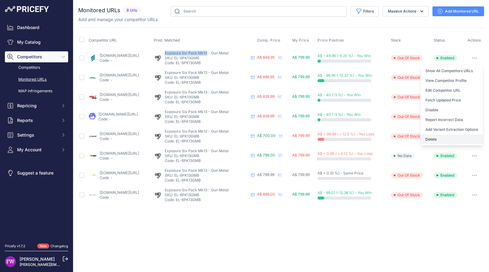
click at [454, 137] on button "Delete" at bounding box center [451, 139] width 62 height 10
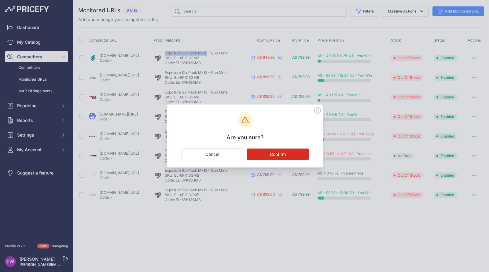
click at [295, 152] on button "Confirm" at bounding box center [278, 154] width 62 height 12
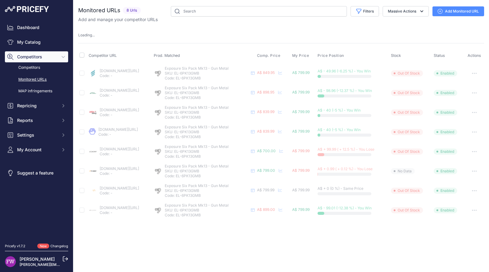
click at [207, 47] on div "Competitor URL Prod. Matched Comp. Price My Price" at bounding box center [281, 131] width 406 height 177
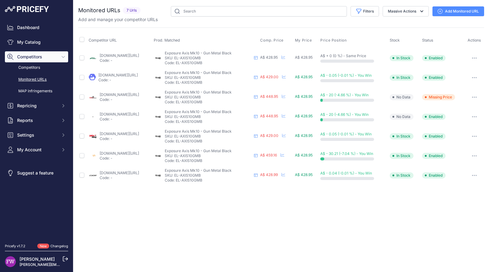
click at [139, 54] on link "[DOMAIN_NAME][URL]" at bounding box center [119, 55] width 39 height 5
click at [138, 75] on link "[DOMAIN_NAME][URL]" at bounding box center [117, 75] width 39 height 5
click at [139, 154] on link "[DOMAIN_NAME][URL]" at bounding box center [119, 153] width 39 height 5
click at [139, 115] on link "[DOMAIN_NAME][URL]" at bounding box center [119, 114] width 39 height 5
click at [139, 173] on link "ccache.cc/products/exposure-axis-mk10-with-helmet-hb-mount-gun-metal-black?vari…" at bounding box center [119, 172] width 39 height 5
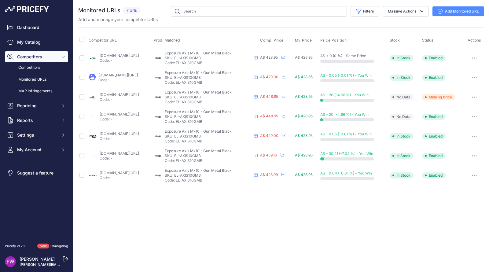
click at [476, 156] on icon "button" at bounding box center [476, 156] width 1 height 1
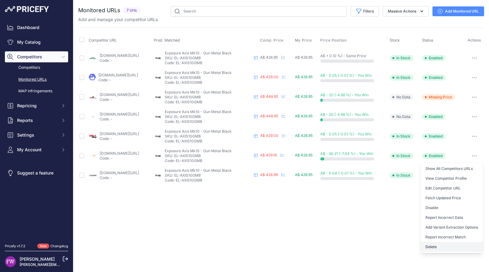
click at [443, 246] on button "Delete" at bounding box center [451, 247] width 62 height 10
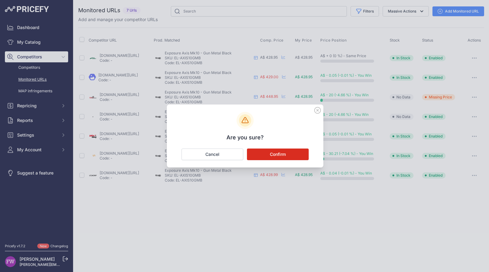
click at [294, 157] on button "Confirm" at bounding box center [278, 154] width 62 height 12
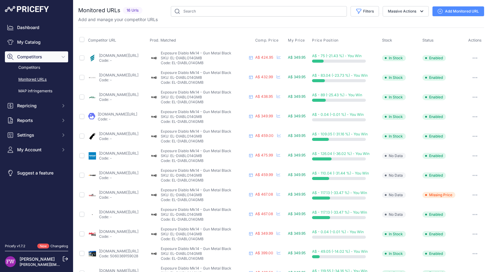
scroll to position [28, 0]
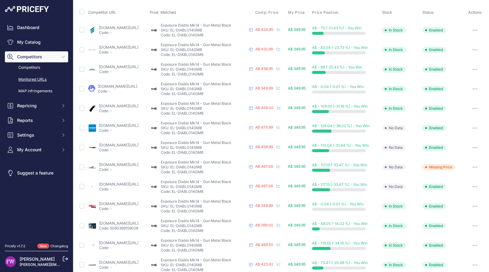
click at [127, 26] on link "[DOMAIN_NAME][URL]" at bounding box center [118, 27] width 39 height 5
click at [134, 48] on link "crooze.com.au/products/copy-of-exposure-lights-diablo-mk13-1900lms-helmet-front…" at bounding box center [118, 47] width 39 height 5
click at [138, 68] on link "mtbdirect.com.au/products/exposure-diablo-mk14-2000-lumen-front-light?prirule_j…" at bounding box center [118, 66] width 39 height 5
click at [138, 106] on link "stickybottle.com.au/collections/exposure-lights/products/exposure-diablo-mk14-g…" at bounding box center [118, 106] width 39 height 5
click at [138, 126] on link "decathlon.com.au/p/exposure-lights-diablo-mk14-2000lms-helmet-front-light-gunme…" at bounding box center [118, 125] width 39 height 5
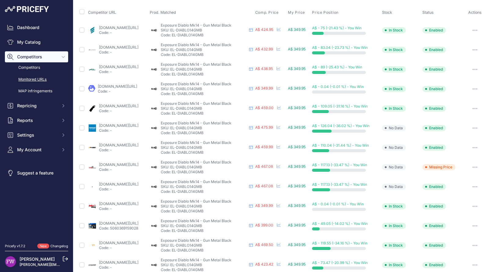
scroll to position [48, 0]
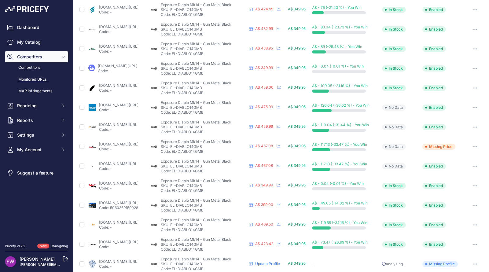
click at [138, 126] on link "alchemycycletrader.com.au/products/exposure-diablo-mk14-gun-metal-black?prirule…" at bounding box center [118, 124] width 39 height 5
click at [138, 143] on link "bicyclestore.com.au/exposure-diabolo-mk1k-front-light-gun-metal-super-sale.html…" at bounding box center [118, 144] width 39 height 5
click at [138, 181] on link "bikebug.com/exposure-diablo-mk14-gun-metal-front-light.html?prirule_jdsnikfkfjs…" at bounding box center [118, 183] width 39 height 5
click at [138, 161] on link "velogear.com.au/exposure-diabolo-mk1k-front-light-gun-metal-super-sale.html?pri…" at bounding box center [118, 163] width 39 height 5
click at [138, 200] on link "cyclehouse.com.au/exposure-diablo-mk14-gun-metal-black.html?prirule_jdsnikfkfjs…" at bounding box center [118, 202] width 39 height 5
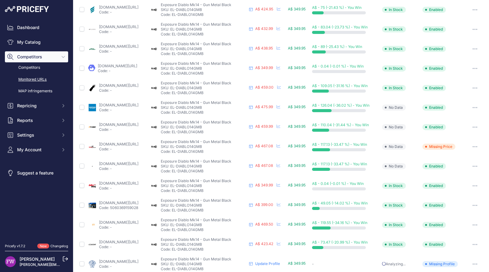
scroll to position [93, 0]
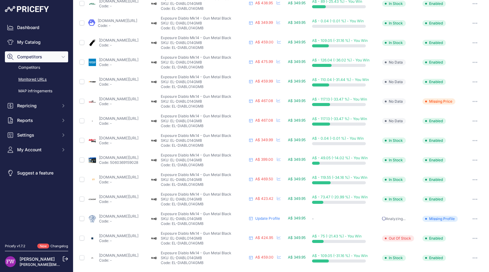
click at [140, 193] on td "ccache.cc/products/exposure-diablo-mk14-with-helmet-hb-mount-gun-metal-black?pr…" at bounding box center [118, 199] width 62 height 20
click at [138, 235] on link "brightnite.com.au/product/exposure-lights-diablo-mk14-rechargeable-2000-lumen-b…" at bounding box center [118, 235] width 39 height 5
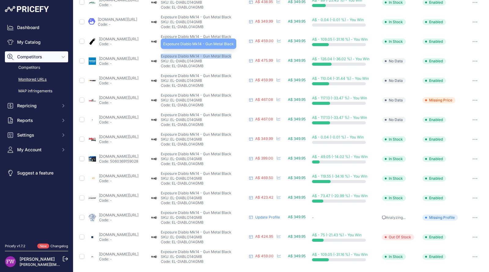
drag, startPoint x: 181, startPoint y: 55, endPoint x: 251, endPoint y: 54, distance: 69.7
click at [231, 54] on span "Exposure Diablo Mk14 - Gun Metal Black" at bounding box center [196, 56] width 71 height 5
copy span "Exposure Diablo Mk14 - Gun Metal Black"
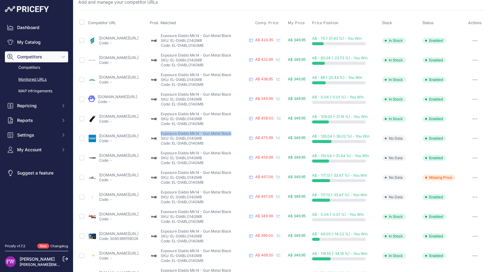
scroll to position [0, 0]
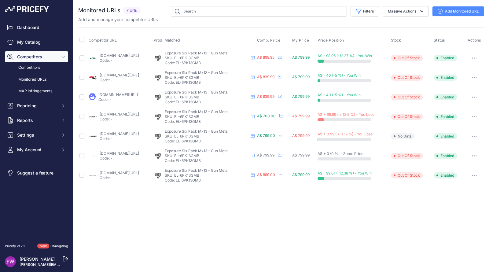
click at [123, 172] on link "[DOMAIN_NAME][URL]" at bounding box center [119, 172] width 39 height 5
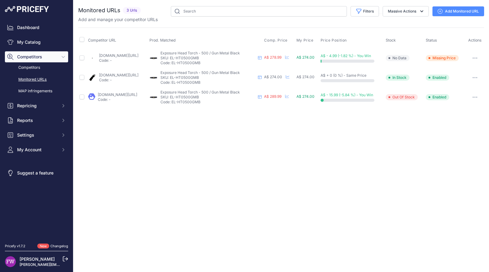
click at [137, 93] on link "[DOMAIN_NAME][URL]" at bounding box center [117, 94] width 39 height 5
click at [138, 55] on link "[DOMAIN_NAME][URL]" at bounding box center [118, 55] width 39 height 5
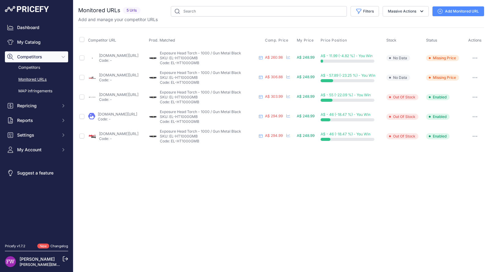
click at [138, 73] on link "bicyclestore.com.au/exposure-1000-head-torch-gun-metal-super-sale.html?prirule_…" at bounding box center [118, 75] width 39 height 5
click at [138, 95] on link "crooze.com.au/products/exposure-head-torch-1000-gun-metal-black?prirule_jdsnikf…" at bounding box center [118, 94] width 39 height 5
click at [138, 53] on link "velogear.com.au/exposure-1000-lm-head-torch.html?prirule_jdsnikfkfjsd=7008" at bounding box center [118, 55] width 39 height 5
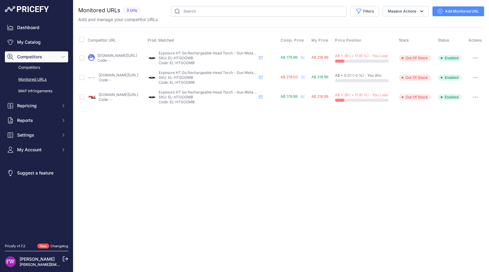
click at [137, 55] on link "[DOMAIN_NAME][URL]" at bounding box center [116, 55] width 39 height 5
click at [138, 96] on link "[DOMAIN_NAME][URL]" at bounding box center [118, 94] width 39 height 5
click at [138, 75] on link "[DOMAIN_NAME][URL]" at bounding box center [118, 75] width 39 height 5
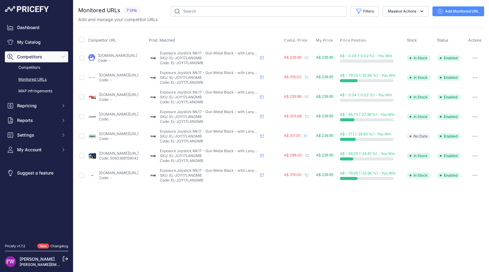
click at [123, 75] on link "[DOMAIN_NAME][URL]" at bounding box center [118, 75] width 39 height 5
click at [132, 132] on link "[DOMAIN_NAME][URL]" at bounding box center [118, 133] width 39 height 5
click at [472, 136] on button "button" at bounding box center [475, 136] width 12 height 9
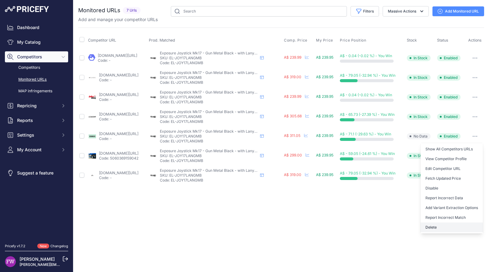
click at [437, 230] on button "Delete" at bounding box center [451, 227] width 62 height 10
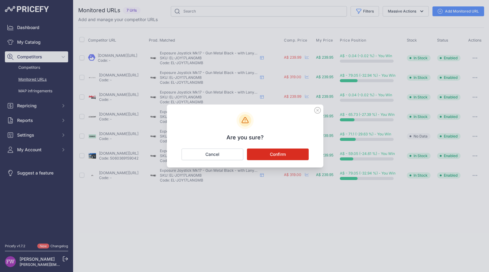
click at [279, 151] on button "Confirm" at bounding box center [278, 154] width 62 height 12
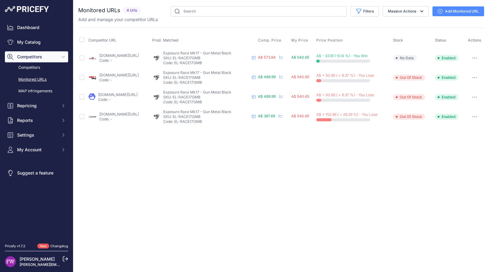
click at [138, 54] on link "bicyclestore.com.au/exposure-race-mk18-front-light-gun-metal.html?prirule_jdsni…" at bounding box center [118, 55] width 39 height 5
click at [139, 74] on link "bikebug.com/exposure-race-mk17-gun-metal-front-light.html?prirule_jdsnikfkfjsd=…" at bounding box center [118, 75] width 39 height 5
click at [137, 92] on link "pushys.com.au/exposure-race-mk17-gun-metal-front-light.html?prirule_jdsnikfkfjs…" at bounding box center [117, 94] width 39 height 5
click at [139, 112] on link "ccache.cc/products/exposure-race-mk17-gun-metal-black?prirule_jdsnikfkfjsd=7008" at bounding box center [118, 114] width 39 height 5
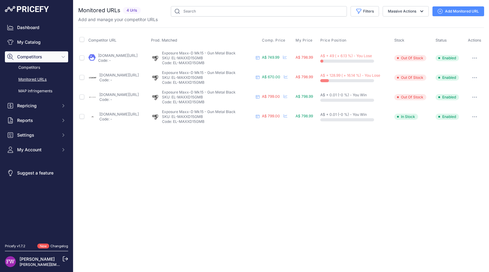
click at [139, 75] on link "[DOMAIN_NAME][URL]" at bounding box center [118, 75] width 39 height 5
click at [137, 56] on link "[DOMAIN_NAME][URL]" at bounding box center [117, 55] width 39 height 5
drag, startPoint x: 183, startPoint y: 51, endPoint x: 257, endPoint y: 53, distance: 74.2
click at [257, 53] on div "Exposure Maxx-D Mk15 - Gun Metal Black Exposure Maxx-D Mk15 - Gun Metal Black E…" at bounding box center [205, 58] width 108 height 15
copy span "Exposure Maxx-D Mk15 - Gun Metal Black"
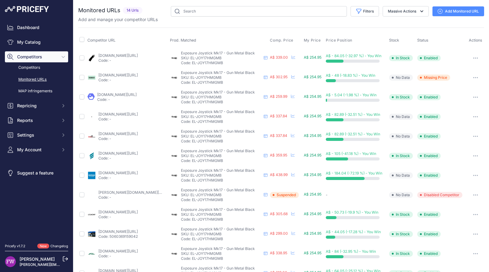
click at [129, 55] on link "[DOMAIN_NAME][URL]" at bounding box center [117, 55] width 39 height 5
click at [134, 73] on link "[DOMAIN_NAME][URL]" at bounding box center [117, 75] width 39 height 5
click at [469, 192] on button "button" at bounding box center [475, 195] width 12 height 9
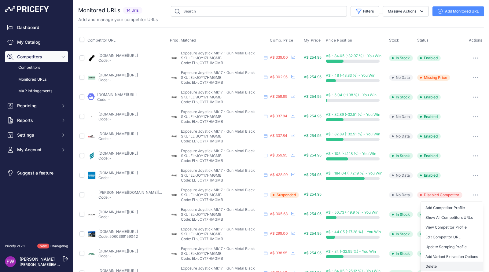
click at [436, 262] on button "Delete" at bounding box center [451, 267] width 62 height 10
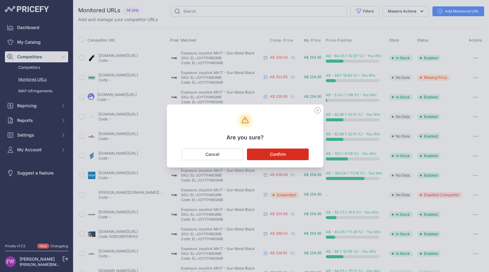
click at [298, 153] on button "Confirm" at bounding box center [278, 154] width 62 height 12
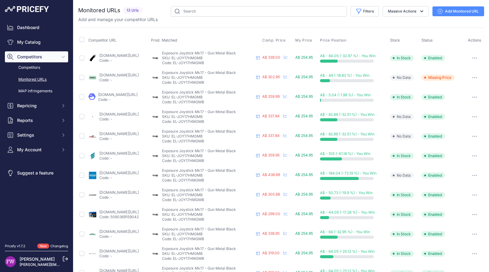
click at [139, 56] on link "[DOMAIN_NAME][URL]" at bounding box center [118, 55] width 39 height 5
click at [139, 114] on link "[DOMAIN_NAME][URL]" at bounding box center [118, 114] width 39 height 5
click at [139, 170] on link "[DOMAIN_NAME][URL]" at bounding box center [118, 172] width 39 height 5
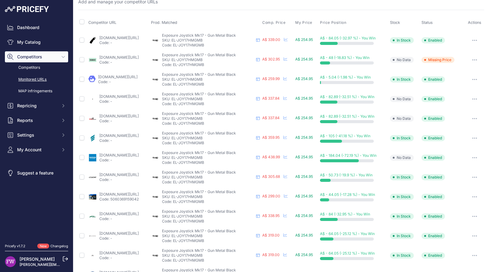
scroll to position [18, 0]
click at [139, 211] on link "[DOMAIN_NAME][URL]" at bounding box center [118, 213] width 39 height 5
click at [139, 193] on link "[DOMAIN_NAME][URL]" at bounding box center [118, 193] width 39 height 5
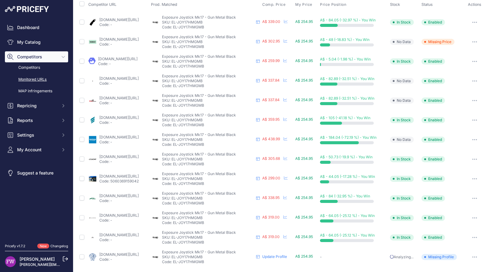
click at [139, 176] on link "cyclehouse.com.au/exposure-joystick-mk17-gunmetal-black.html?prirule_jdsnikfkfj…" at bounding box center [118, 176] width 39 height 5
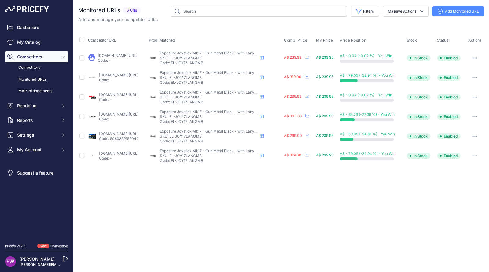
click at [137, 151] on link "bamcycles.com.au/exposure-joystick-mk17-gun-metal-black-1150-lumens.html?prirul…" at bounding box center [118, 153] width 39 height 5
click at [138, 131] on link "cyclehouse.com.au/exposure-joystick-mk17-gunmetal-black.html?prirule_jdsnikfkfj…" at bounding box center [118, 133] width 39 height 5
click at [471, 135] on button "button" at bounding box center [475, 136] width 12 height 9
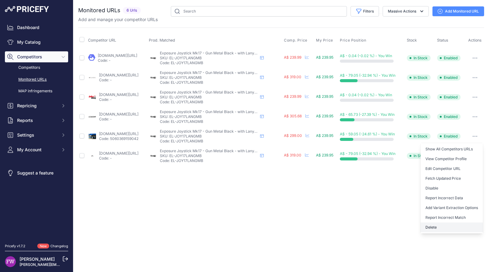
click at [439, 223] on button "Delete" at bounding box center [451, 227] width 62 height 10
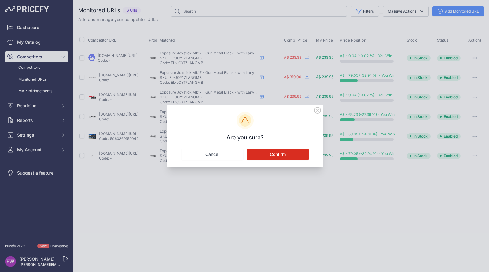
click at [301, 153] on button "Confirm" at bounding box center [278, 154] width 62 height 12
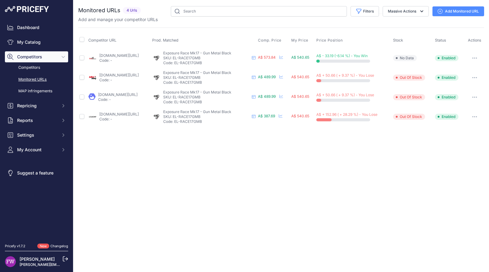
click at [479, 59] on button "button" at bounding box center [474, 58] width 12 height 9
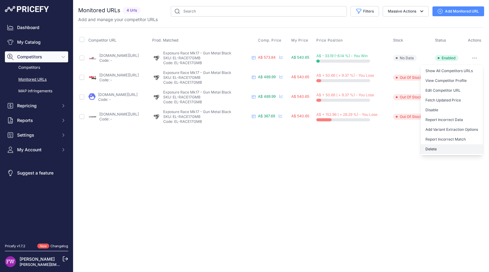
click at [453, 146] on button "Delete" at bounding box center [451, 149] width 62 height 10
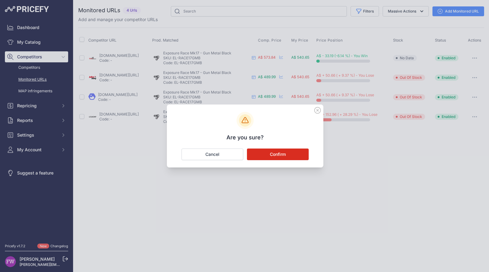
click at [291, 151] on button "Confirm" at bounding box center [278, 154] width 62 height 12
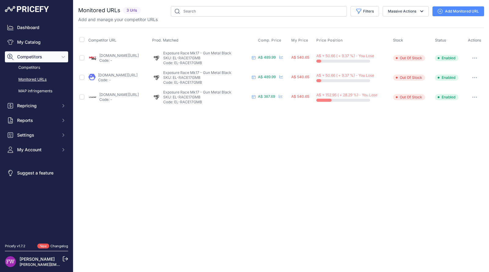
click at [139, 53] on link "[DOMAIN_NAME][URL]" at bounding box center [118, 55] width 39 height 5
click at [137, 74] on div "[DOMAIN_NAME][URL] Code: -" at bounding box center [117, 78] width 39 height 10
click at [133, 75] on link "[DOMAIN_NAME][URL]" at bounding box center [117, 75] width 39 height 5
click at [139, 95] on link "ccache.cc/products/exposure-race-mk17-gun-metal-black?prirule_jdsnikfkfjsd=7008" at bounding box center [118, 94] width 39 height 5
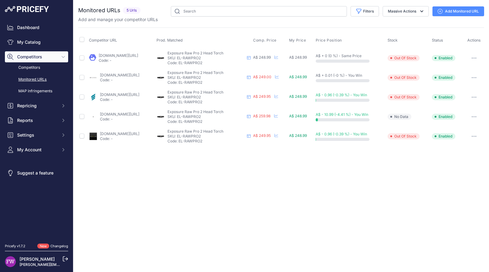
click at [127, 54] on link "pushys.com.au/exposure-raw-pro-2-head-torch-max-white-265-red-75/?prirule_jdsni…" at bounding box center [118, 55] width 39 height 5
click at [134, 73] on link "crooze.com.au/products/exposure-raw-pro-2-head-torch-max-white-265-red-75?priru…" at bounding box center [119, 75] width 39 height 5
click at [139, 95] on link "eliteoutdoorgear.com.au/product/exposure-lights-raw-pro-20-rechargeable-red-and…" at bounding box center [119, 94] width 39 height 5
click at [139, 112] on link "velogear.com.au/exposure-raw-pro-head-torch-200-lumens.html?prirule_jdsnikfkfjs…" at bounding box center [119, 114] width 39 height 5
click at [139, 132] on link "ledtorchshop.com.au/product/exposure-lights-raw-pro-20-waterproof-head-torch-re…" at bounding box center [119, 133] width 39 height 5
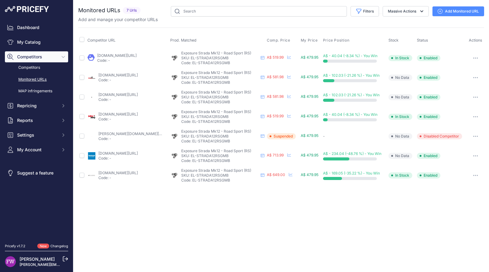
click at [130, 54] on link "pushys.com.au/exposure-strada-mk12-road-sport-gun-metal-front-light.html?prirul…" at bounding box center [116, 55] width 39 height 5
click at [136, 73] on link "bicyclestore.com.au/exposure-strada-mk12-road-sport-front-light-super-sale.html…" at bounding box center [117, 75] width 39 height 5
click at [138, 96] on link "velogear.com.au/exposure-strada-mk12-road-sport-front-light-super-sale.html?pri…" at bounding box center [117, 94] width 39 height 5
click at [148, 111] on td "bikebug.com/exposure-strada-mk12-road-sport-gun-metal-front-light.html?prirule_…" at bounding box center [127, 117] width 83 height 20
click at [138, 112] on link "bikebug.com/exposure-strada-mk12-road-sport-gun-metal-front-light.html?prirule_…" at bounding box center [117, 114] width 39 height 5
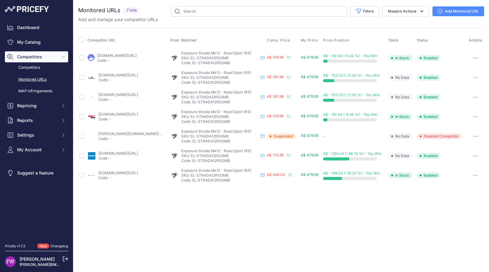
click at [471, 135] on button "button" at bounding box center [475, 136] width 12 height 9
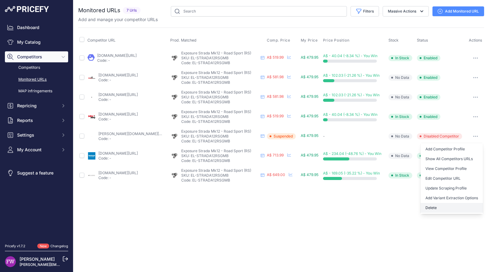
click at [451, 206] on button "Delete" at bounding box center [451, 208] width 62 height 10
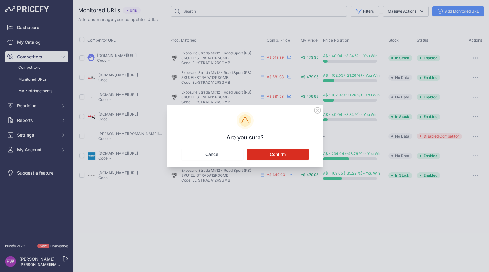
click at [298, 155] on button "Confirm" at bounding box center [278, 154] width 62 height 12
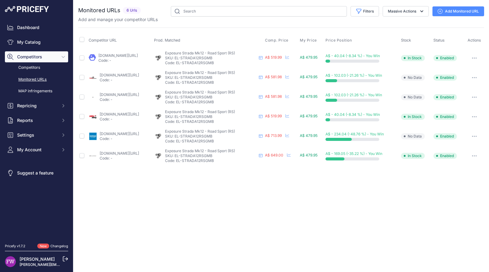
click at [133, 130] on td "decathlon.com.au/p/exposure-strada-mk12-road-sport-front-light-inc-remote-switc…" at bounding box center [119, 136] width 65 height 20
click at [135, 133] on link "decathlon.com.au/p/exposure-strada-mk12-road-sport-front-light-inc-remote-switc…" at bounding box center [119, 133] width 39 height 5
click at [139, 153] on link "crooze.com.au/products/exposure-strada-mk12-road-sport-including-remote-switch?…" at bounding box center [119, 153] width 39 height 5
drag, startPoint x: 187, startPoint y: 52, endPoint x: 258, endPoint y: 55, distance: 70.3
click at [258, 55] on div "Exposure Strada Mk12 - Road Sport (RS) Exposure Strada Mk12 - Road Sport (RS) E…" at bounding box center [208, 58] width 108 height 15
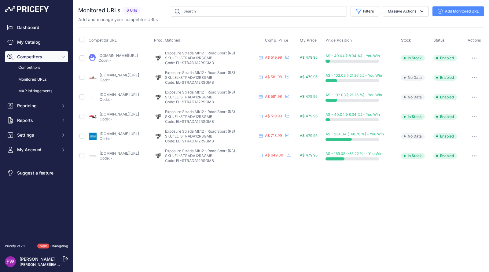
copy div "Exposure Strada Mk12 - Road Sport (RS) Exposure Strada Mk12 - Road Sport (RS) S…"
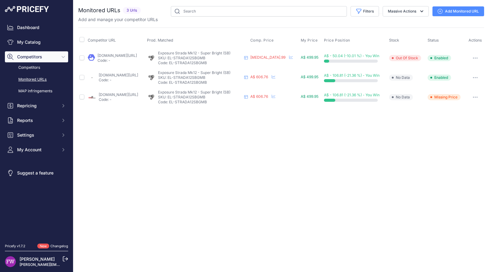
click at [119, 54] on link "[DOMAIN_NAME][URL]" at bounding box center [116, 55] width 39 height 5
click at [128, 72] on td "[DOMAIN_NAME][URL] Code: -" at bounding box center [115, 78] width 59 height 20
click at [128, 73] on link "[DOMAIN_NAME][URL]" at bounding box center [118, 75] width 39 height 5
click at [136, 93] on link "[DOMAIN_NAME][URL]" at bounding box center [118, 94] width 39 height 5
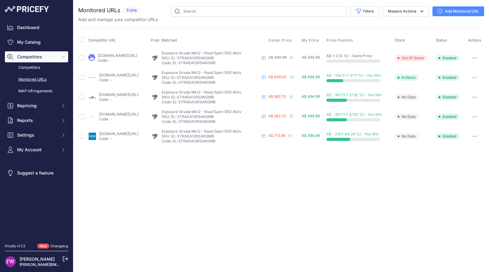
click at [138, 76] on link "crooze.com.au/products/exposure-strada-mk12-road-sport-including-remote-switch?…" at bounding box center [118, 75] width 39 height 5
click at [138, 95] on link "bicyclestore.com.au/exposure-strada-mk12-road-sport-aktiv-front-light-super-sal…" at bounding box center [118, 94] width 39 height 5
click at [138, 133] on link "decathlon.com.au/p/exposure-strada-mk12-road-sport-front-light-inc-remote-switc…" at bounding box center [118, 133] width 39 height 5
click at [138, 115] on link "velogear.com.au/exposure-strada-mk12-road-sport-aktiv-front-light-super-sale.ht…" at bounding box center [118, 114] width 39 height 5
click at [474, 74] on button "button" at bounding box center [474, 77] width 12 height 9
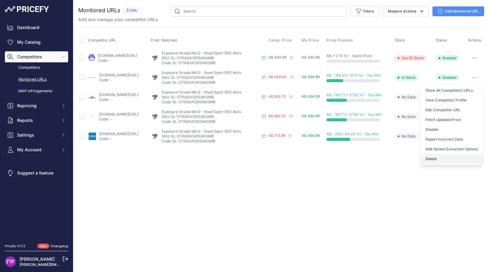
click at [439, 156] on button "Delete" at bounding box center [451, 159] width 62 height 10
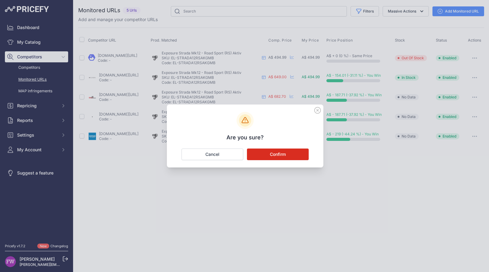
click at [280, 151] on button "Confirm" at bounding box center [278, 154] width 62 height 12
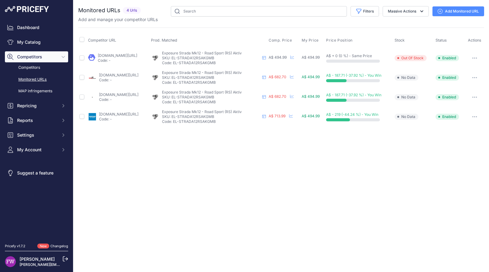
click at [137, 115] on link "decathlon.com.au/p/exposure-strada-mk12-road-sport-front-light-inc-remote-switc…" at bounding box center [118, 114] width 39 height 5
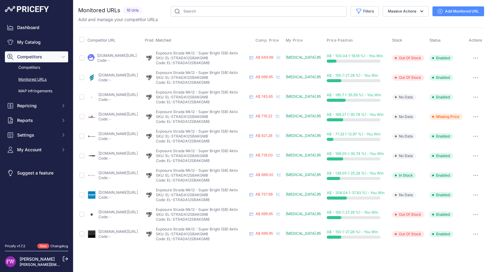
click at [138, 94] on link "velogear.com.au/nz/exposure-strada-mk12-super-bright-aktiv-front-light-super-sa…" at bounding box center [117, 94] width 39 height 5
click at [138, 153] on link "alchemycycletrader.com.au/products/exposure-strada-mk-12-sb-aktiv-gun-metal-bla…" at bounding box center [117, 153] width 39 height 5
click at [138, 190] on link "decathlon.com.au/p/exposure-strada-mk12-sb-aktiv-gun-metal-black-exposure-light…" at bounding box center [117, 192] width 39 height 5
click at [138, 230] on link "ledtorchshop.com.au/product/exposure-lights-strada-mk12-sb-aktiv-rechargeable-b…" at bounding box center [117, 231] width 39 height 5
click at [129, 57] on link "pushys.com.au/exposure-strada-mk12-super-bright-akt-gun-metal-front-light.html?…" at bounding box center [116, 55] width 39 height 5
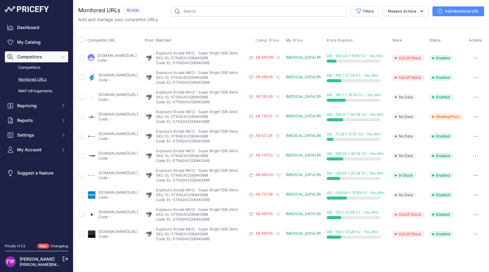
click at [134, 74] on link "eliteoutdoorgear.com.au/product/exposure-lights-strada-mk12-sb-aktiv-rechargeab…" at bounding box center [117, 75] width 39 height 5
click at [138, 96] on link "velogear.com.au/nz/exposure-strada-mk12-super-bright-aktiv-front-light-super-sa…" at bounding box center [117, 94] width 39 height 5
click at [138, 115] on link "bicyclestore.com.au/exposure-strada-mk12-super-bright-aktiv-front-light-super-s…" at bounding box center [117, 114] width 39 height 5
click at [478, 97] on icon "button" at bounding box center [475, 97] width 5 height 1
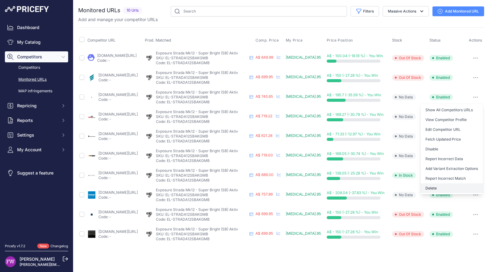
click at [446, 187] on button "Delete" at bounding box center [451, 188] width 62 height 10
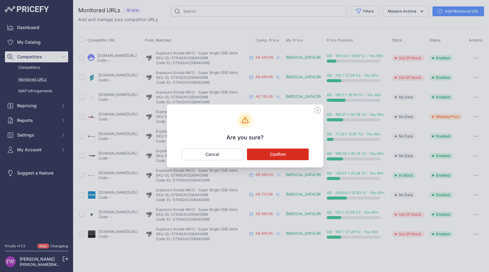
click at [303, 158] on button "Confirm" at bounding box center [278, 154] width 62 height 12
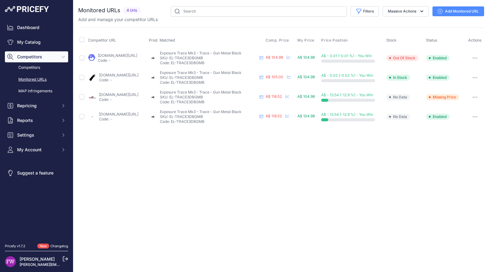
click at [138, 95] on link "[DOMAIN_NAME][URL]" at bounding box center [118, 94] width 39 height 5
click at [138, 112] on link "[DOMAIN_NAME][URL]" at bounding box center [118, 114] width 39 height 5
click at [137, 59] on p "Code: -" at bounding box center [117, 60] width 39 height 5
click at [137, 57] on div "[DOMAIN_NAME][URL] Code: -" at bounding box center [117, 58] width 39 height 10
click at [138, 73] on link "[DOMAIN_NAME][URL]" at bounding box center [118, 75] width 39 height 5
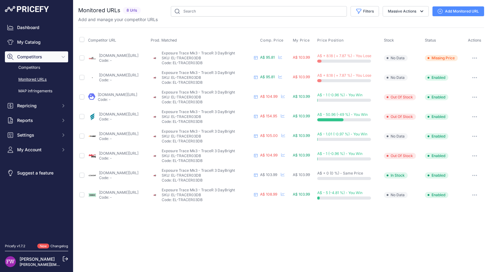
click at [124, 76] on link "[DOMAIN_NAME][URL]" at bounding box center [118, 75] width 39 height 5
click at [132, 54] on link "bicyclestore.com.au/exposure-tracer-3-daybright-rear-light-super-sale.html?prir…" at bounding box center [118, 55] width 39 height 5
click at [130, 52] on td "bicyclestore.com.au/exposure-tracer-3-daybright-rear-light-super-sale.html?prir…" at bounding box center [118, 58] width 62 height 20
click at [131, 53] on link "bicyclestore.com.au/exposure-tracer-3-daybright-rear-light-super-sale.html?prir…" at bounding box center [118, 55] width 39 height 5
click at [137, 75] on link "velogear.com.au/exposure-tracer-3-daybright-rear-light-super-sale.html?prirule_…" at bounding box center [118, 75] width 39 height 5
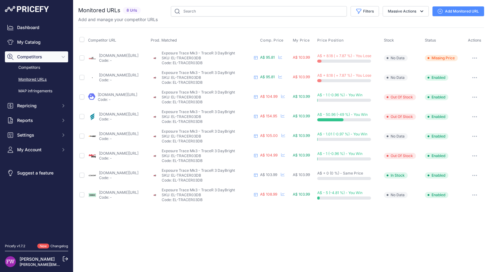
click at [138, 113] on div "eliteoutdoorgear.com.au/product/exposure-lights-tracer-mk3-reakt-and-peloton-mo…" at bounding box center [118, 117] width 39 height 10
click at [138, 113] on link "eliteoutdoorgear.com.au/product/exposure-lights-tracer-mk3-reakt-and-peloton-mo…" at bounding box center [118, 114] width 39 height 5
click at [138, 56] on link "bicyclestore.com.au/exposure-tracer-3-daybright-rear-light-super-sale.html?prir…" at bounding box center [118, 55] width 39 height 5
click at [138, 75] on link "velogear.com.au/exposure-tracer-3-daybright-rear-light-super-sale.html?prirule_…" at bounding box center [118, 75] width 39 height 5
drag, startPoint x: 153, startPoint y: 90, endPoint x: 153, endPoint y: 95, distance: 4.6
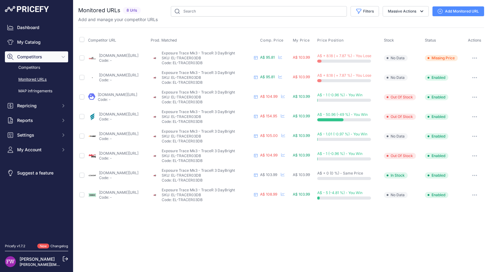
click at [149, 95] on td "pushys.com.au/tracer-3-day-bright-usb-c-charger/?prirule_jdsnikfkfjsd=7008 Code…" at bounding box center [118, 97] width 62 height 20
click at [137, 95] on link "pushys.com.au/tracer-3-day-bright-usb-c-charger/?prirule_jdsnikfkfjsd=7008" at bounding box center [117, 94] width 39 height 5
click at [138, 112] on link "eliteoutdoorgear.com.au/product/exposure-lights-tracer-mk3-reakt-and-peloton-mo…" at bounding box center [118, 114] width 39 height 5
click at [138, 131] on link "alchemycycletrader.com.au/products/exposure-tracer-3-day-bright-usbc?variant=41…" at bounding box center [118, 133] width 39 height 5
click at [476, 116] on icon "button" at bounding box center [474, 116] width 5 height 1
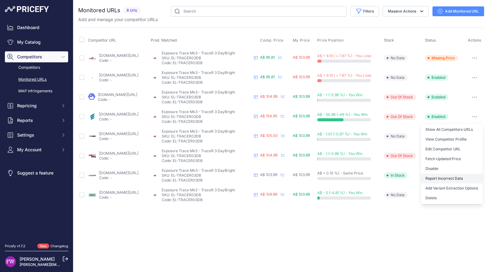
click at [454, 174] on button "Report Incorrect Data" at bounding box center [451, 179] width 62 height 10
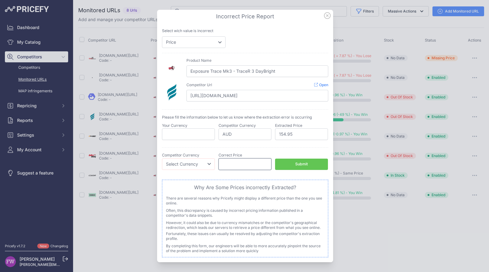
click at [254, 162] on input "number" at bounding box center [244, 164] width 53 height 12
click at [219, 44] on select "Price Stock" at bounding box center [194, 42] width 64 height 12
click at [207, 68] on input "Exposure Trace Mk3 - TraceR 3 DayBright" at bounding box center [257, 71] width 142 height 12
click at [219, 39] on select "Price Stock" at bounding box center [194, 42] width 64 height 12
select select "stock"
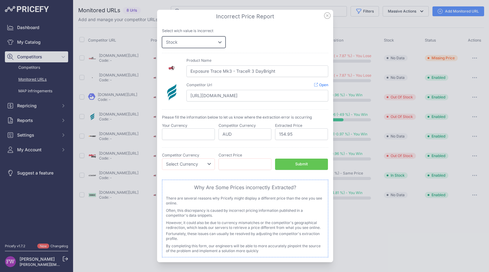
click at [162, 37] on select "Price Stock" at bounding box center [194, 42] width 64 height 12
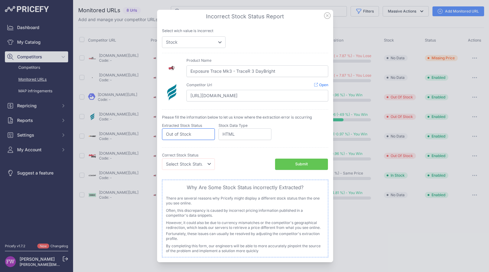
click at [202, 137] on input "Out of Stock" at bounding box center [188, 134] width 53 height 12
click at [203, 159] on select "Select Stock Status Out of Stock In Stock" at bounding box center [188, 164] width 53 height 12
select select "in_stock"
click at [162, 158] on select "Select Stock Status Out of Stock In Stock" at bounding box center [188, 164] width 53 height 12
click at [284, 162] on button "Submit" at bounding box center [301, 164] width 53 height 11
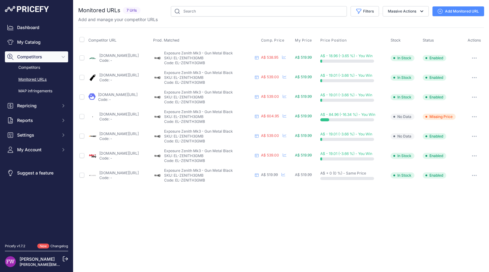
click at [119, 115] on link "[DOMAIN_NAME][URL]" at bounding box center [118, 114] width 39 height 5
click at [139, 53] on link "mtbdirect.com.au/products/exposure-zenith-mk3-2200-lumen-front-light?prirule_jd…" at bounding box center [118, 55] width 39 height 5
click at [139, 73] on link "stickybottle.com.au/products/exposure-zenith-gun-metal-black-mk3?prirule_jdsnik…" at bounding box center [118, 75] width 39 height 5
click at [135, 54] on link "mtbdirect.com.au/products/exposure-zenith-mk3-2200-lumen-front-light?prirule_jd…" at bounding box center [118, 55] width 39 height 5
click at [139, 114] on link "velogear.com.au/exposure-zenith-mk3-front-light-super-sale.html?prirule_jdsnikf…" at bounding box center [118, 114] width 39 height 5
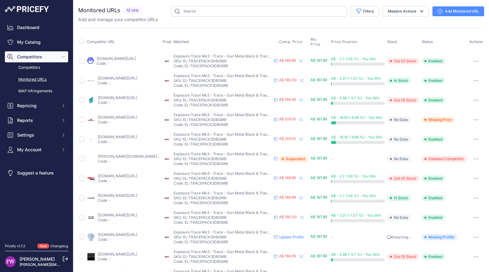
click at [474, 158] on icon "button" at bounding box center [476, 158] width 5 height 1
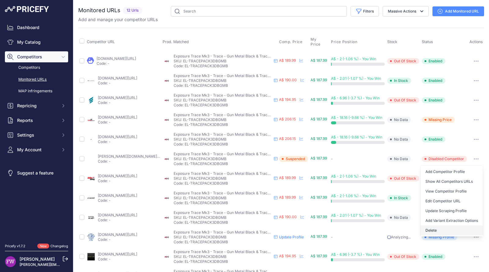
click at [437, 229] on button "Delete" at bounding box center [451, 230] width 62 height 10
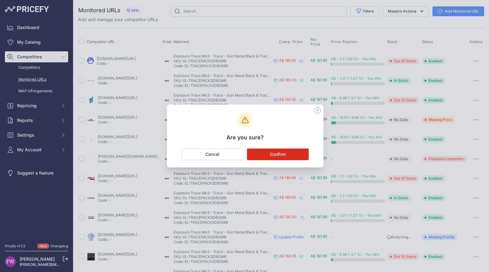
click at [296, 158] on button "Confirm" at bounding box center [278, 154] width 62 height 12
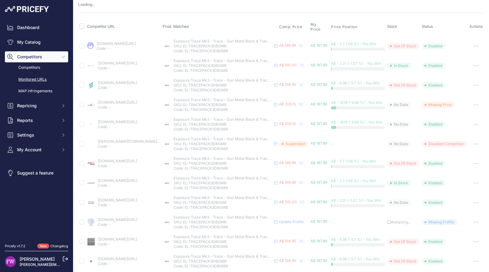
scroll to position [35, 0]
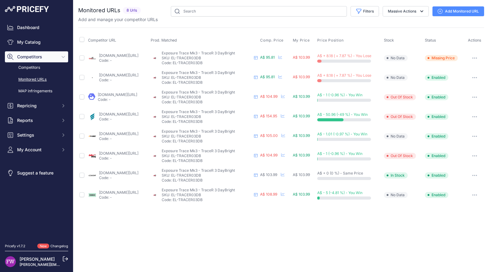
click at [477, 54] on button "button" at bounding box center [474, 58] width 12 height 9
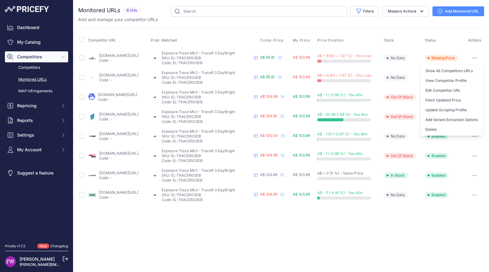
click at [464, 196] on td "Enabled" at bounding box center [444, 195] width 42 height 20
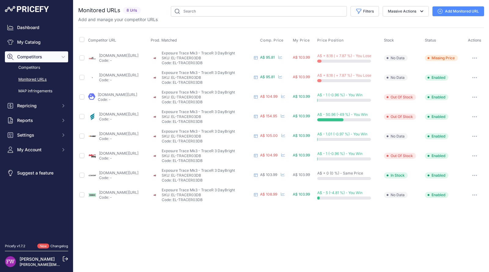
click at [477, 77] on icon "button" at bounding box center [474, 77] width 5 height 1
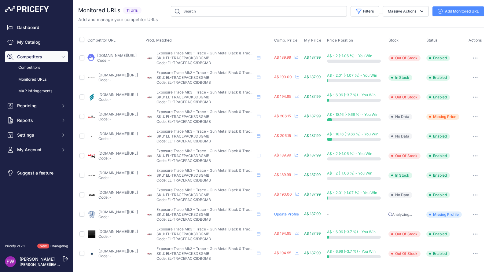
click at [138, 191] on link "[DOMAIN_NAME][URL]" at bounding box center [117, 192] width 39 height 5
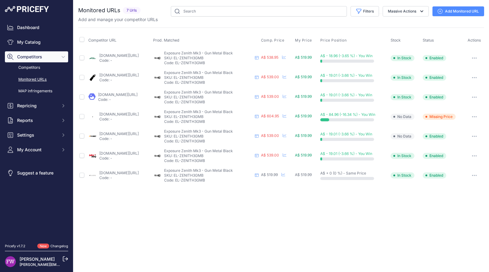
click at [139, 113] on link "velogear.com.au/exposure-zenith-mk3-front-light-super-sale.html?prirule_jdsnikf…" at bounding box center [118, 114] width 39 height 5
click at [139, 76] on link "stickybottle.com.au/products/exposure-zenith-gun-metal-black-mk3?prirule_jdsnik…" at bounding box center [118, 75] width 39 height 5
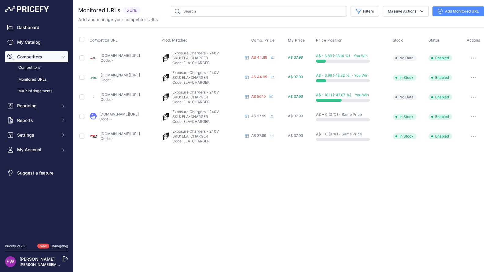
click at [139, 93] on link "velogear.com.au/exposure-charger-2-8a-240v.html?prirule_jdsnikfkfjsd=7008" at bounding box center [120, 94] width 39 height 5
click at [146, 70] on td "mtbdirect.com.au/products/exposure-smart-wall-charger?variant=41113415680045&va…" at bounding box center [124, 78] width 72 height 20
click at [140, 73] on link "mtbdirect.com.au/products/exposure-smart-wall-charger?variant=41113415680045&va…" at bounding box center [120, 75] width 39 height 5
drag, startPoint x: 196, startPoint y: 52, endPoint x: 230, endPoint y: 51, distance: 33.3
click at [219, 51] on span "Exposure Chargers - 240V" at bounding box center [195, 53] width 46 height 5
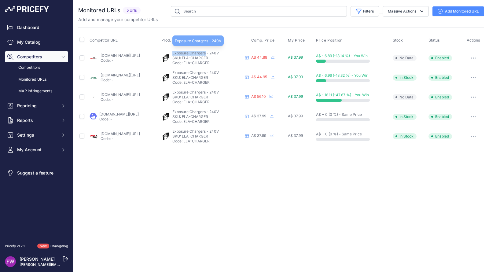
copy span "Exposure Chargers"
click at [118, 53] on link "bicyclestore.com.au/exposure-lights-240v-charger.html?prirule_jdsnikfkfjsd=7008" at bounding box center [120, 55] width 39 height 5
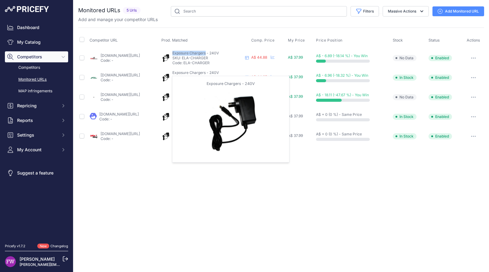
click at [170, 116] on img at bounding box center [165, 116] width 9 height 9
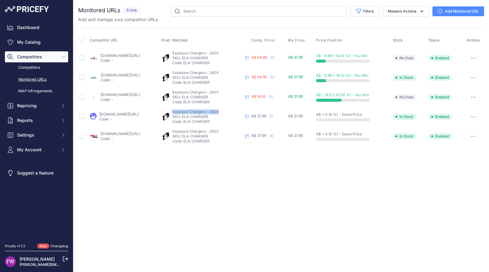
drag, startPoint x: 196, startPoint y: 111, endPoint x: 247, endPoint y: 112, distance: 51.3
click at [247, 112] on div "Exposure Chargers - 240V Exposure Chargers - 240V Exposure Chargers - 240V" at bounding box center [204, 116] width 87 height 15
copy span "Exposure Chargers - 240V"
click at [140, 55] on link "bicyclestore.com.au/exposure-lights-240v-charger.html?prirule_jdsnikfkfjsd=7008" at bounding box center [120, 55] width 39 height 5
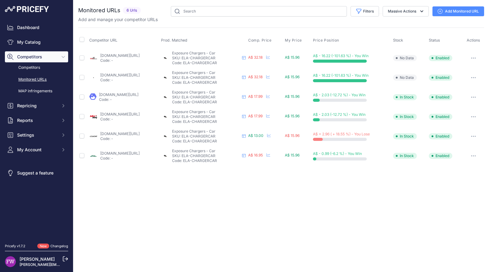
click at [140, 55] on link "[DOMAIN_NAME][URL]" at bounding box center [119, 55] width 39 height 5
click at [140, 75] on link "[DOMAIN_NAME][URL]" at bounding box center [119, 75] width 39 height 5
click at [140, 153] on link "[DOMAIN_NAME][URL]" at bounding box center [119, 153] width 39 height 5
click at [140, 131] on link "ccache.cc/products/exposure-car-charger?variant=44001835811032&prirule_jdsnikfk…" at bounding box center [119, 133] width 39 height 5
click at [138, 113] on td "bikebug.com/exposure-lights-car-charger-p-37379.html?prirule_jdsnikfkfjsd=7008 …" at bounding box center [123, 117] width 71 height 20
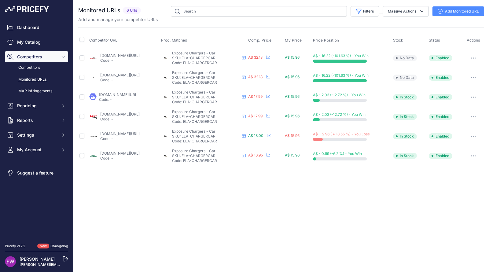
click at [475, 156] on icon "button" at bounding box center [475, 156] width 1 height 1
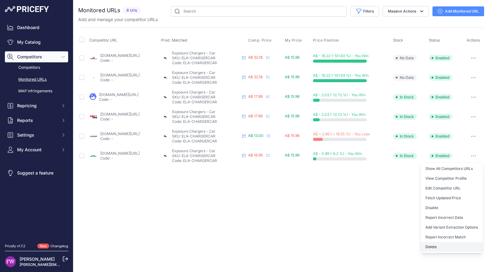
click at [440, 245] on button "Delete" at bounding box center [451, 247] width 62 height 10
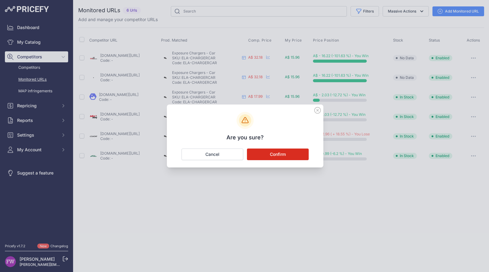
click at [283, 153] on button "Confirm" at bounding box center [278, 154] width 62 height 12
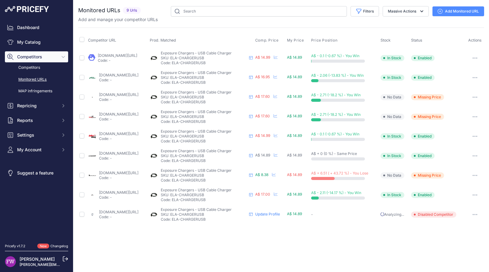
click at [138, 171] on link "[DOMAIN_NAME][URL]" at bounding box center [118, 172] width 39 height 5
click at [134, 189] on td "[DOMAIN_NAME][URL] Code: -" at bounding box center [118, 195] width 62 height 20
click at [138, 115] on link "[DOMAIN_NAME][URL]" at bounding box center [118, 114] width 39 height 5
click at [138, 93] on link "[DOMAIN_NAME][URL]" at bounding box center [118, 94] width 39 height 5
click at [470, 172] on button "button" at bounding box center [475, 175] width 12 height 9
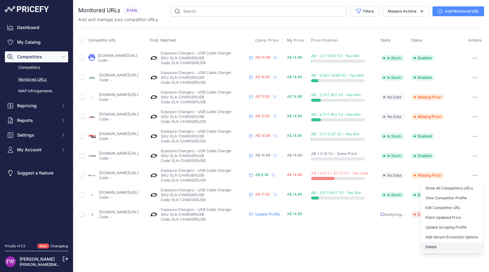
click at [453, 242] on button "Delete" at bounding box center [451, 247] width 62 height 10
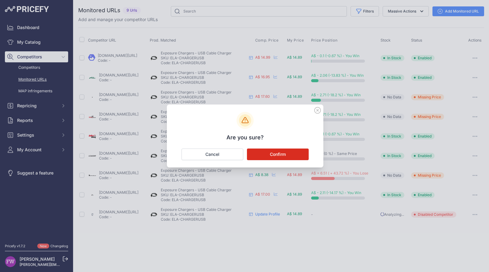
click at [298, 156] on button "Confirm" at bounding box center [278, 154] width 62 height 12
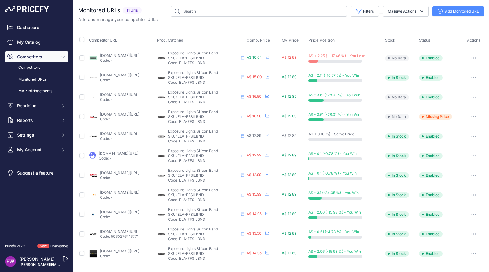
click at [139, 56] on link "saintcloud.com.au/products/exposure-light-clip-to-suit-gopro-mount-1?prirule_jd…" at bounding box center [119, 55] width 39 height 5
click at [136, 96] on link "velogear.com.au/exposure-silicon-band.html?prirule_jdsnikfkfjsd=7008" at bounding box center [119, 94] width 39 height 5
click at [139, 116] on div "bicyclestore.com.au/exposure-silicon-band.html?prirule_jdsnikfkfjsd=7008 Code: -" at bounding box center [119, 117] width 39 height 10
click at [139, 113] on link "bicyclestore.com.au/exposure-silicon-band.html?prirule_jdsnikfkfjsd=7008" at bounding box center [119, 114] width 39 height 5
click at [139, 191] on link "sprungmtb.com.au/products/exposure-silicon-band?prirule_jdsnikfkfjsd=7008" at bounding box center [119, 192] width 39 height 5
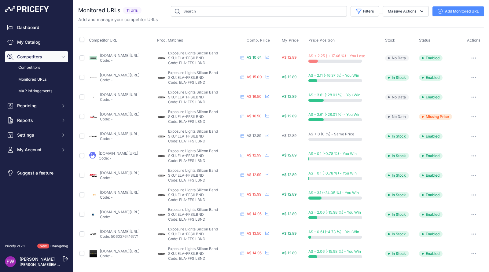
click at [139, 213] on link "brightnite.com.au/product/exposure-lights-silicon-band/?prirule_jdsnikfkfjsd=70…" at bounding box center [119, 212] width 39 height 5
click at [156, 249] on td "ledtorchshop.com.au/product/exposure-lights-silicon-band/?prirule_jdsnikfkfjsd=…" at bounding box center [122, 254] width 68 height 20
click at [139, 249] on link "ledtorchshop.com.au/product/exposure-lights-silicon-band/?prirule_jdsnikfkfjsd=…" at bounding box center [119, 251] width 39 height 5
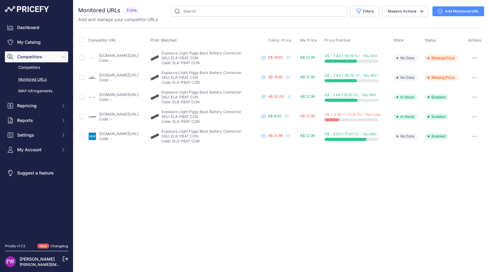
click at [132, 56] on link "velogear.com.au/exposure-piggy-battery-connector.html?prirule_jdsnikfkfjsd=7008" at bounding box center [118, 55] width 39 height 5
click at [136, 76] on link "bicyclestore.com.au/exposure-piggy-battery-connector.html?prirule_jdsnikfkfjsd=…" at bounding box center [118, 75] width 39 height 5
click at [147, 84] on td "bicyclestore.com.au/exposure-piggy-battery-connector.html?prirule_jdsnikfkfjsd=…" at bounding box center [118, 78] width 62 height 20
click at [138, 92] on link "crooze.com.au/products/exposure-light-piggy-back-battery-connector?prirule_jdsn…" at bounding box center [118, 94] width 39 height 5
click at [138, 114] on link "ccache.cc/products/exposure-support-cell-connector?variant=44001836073176&priru…" at bounding box center [118, 114] width 39 height 5
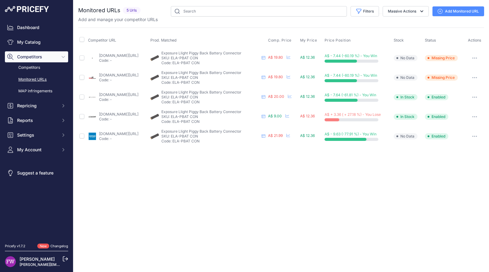
click at [138, 134] on link "decathlon.com.au/p/exposure-lights-piggyback-battery-connector-exposure-lights-…" at bounding box center [118, 133] width 39 height 5
click at [476, 115] on button "button" at bounding box center [474, 116] width 12 height 9
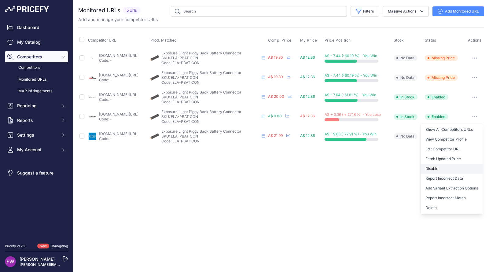
click at [456, 169] on button "Disable" at bounding box center [451, 169] width 62 height 10
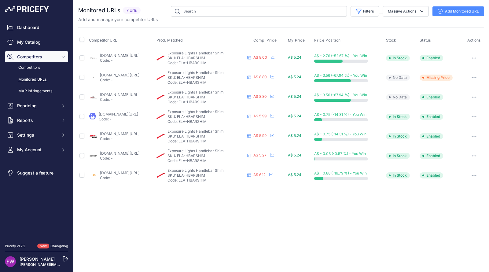
click at [134, 97] on p "Code: -" at bounding box center [119, 99] width 39 height 5
click at [134, 95] on link "[DOMAIN_NAME][URL]" at bounding box center [119, 94] width 39 height 5
click at [139, 74] on link "[DOMAIN_NAME][URL]" at bounding box center [119, 75] width 39 height 5
click at [137, 112] on link "pushys.com.au/exposure-lights-handlebar-shim.html?prirule_jdsnikfkfjsd=7008" at bounding box center [118, 114] width 39 height 5
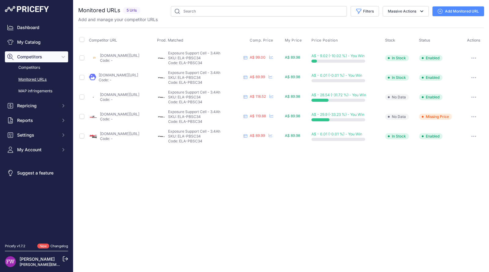
click at [139, 93] on link "[DOMAIN_NAME][URL]" at bounding box center [119, 94] width 39 height 5
click at [139, 115] on link "[DOMAIN_NAME][URL]" at bounding box center [119, 114] width 39 height 5
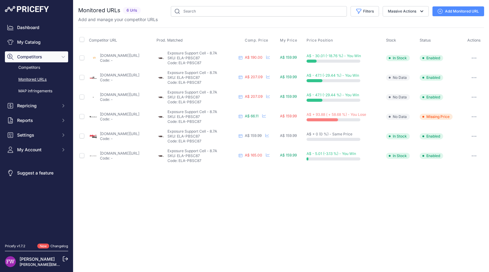
click at [139, 113] on link "backcountry.com/exposure-support-cell?prirule_jdsnikfkfjsd=7008" at bounding box center [119, 114] width 39 height 5
click at [139, 74] on link "bicyclestore.com.au/exposure-support-cell-8-7a.html?prirule_jdsnikfkfjsd=7008" at bounding box center [119, 75] width 39 height 5
click at [139, 92] on link "velogear.com.au/exposure-support-cell-8-7a.html?prirule_jdsnikfkfjsd=7008" at bounding box center [119, 94] width 39 height 5
click at [155, 48] on td "sprungmtb.com.au/products/exposure-lights-battery-support-cell-8-7?_pos=1&_sid=…" at bounding box center [122, 58] width 68 height 20
click at [139, 54] on link "sprungmtb.com.au/products/exposure-lights-battery-support-cell-8-7?_pos=1&_sid=…" at bounding box center [119, 55] width 39 height 5
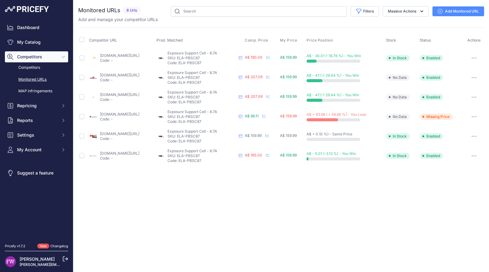
click at [469, 115] on button "button" at bounding box center [474, 116] width 12 height 9
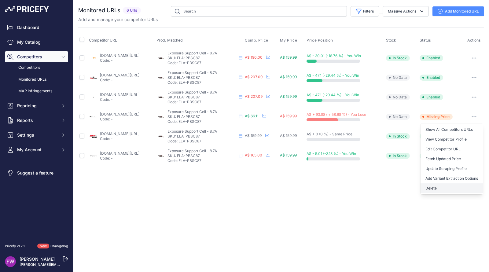
click at [443, 184] on button "Delete" at bounding box center [451, 188] width 62 height 10
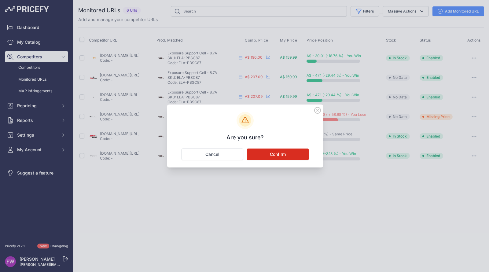
click at [276, 159] on button "Confirm" at bounding box center [278, 154] width 62 height 12
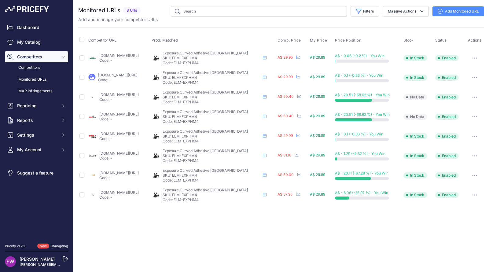
click at [122, 93] on link "[DOMAIN_NAME][URL]" at bounding box center [118, 94] width 39 height 5
click at [132, 114] on link "bicyclestore.com.au/exposure-curved-adhesive-mount-kit.html?prirule_jdsnikfkfjs…" at bounding box center [118, 114] width 39 height 5
click at [139, 174] on link "sprungmtb.com.au/products/exposure-360-deg-curved-adhesive-helmet-mount-kit?pri…" at bounding box center [118, 172] width 39 height 5
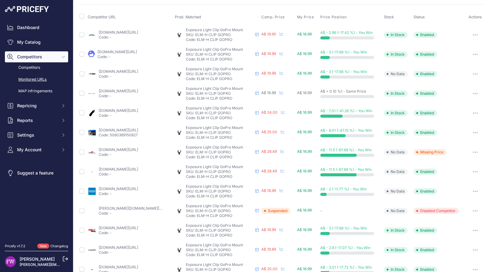
scroll to position [36, 0]
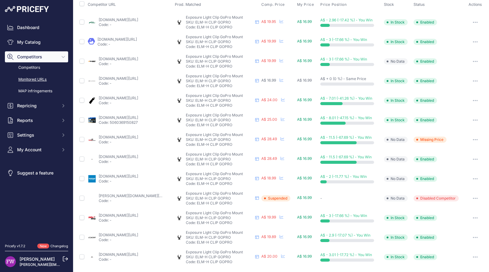
click at [471, 194] on button "button" at bounding box center [475, 198] width 12 height 9
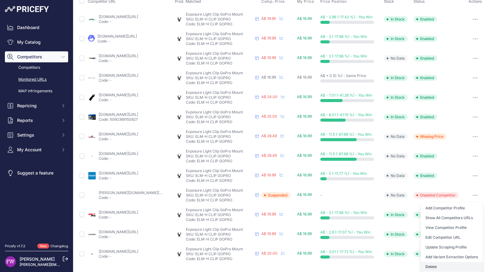
click at [432, 267] on button "Delete" at bounding box center [451, 267] width 62 height 10
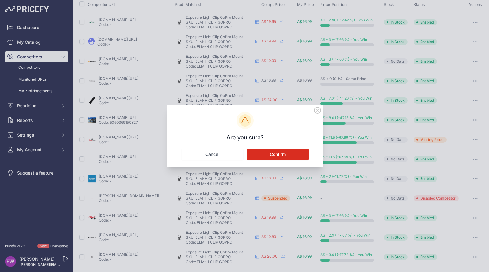
click at [294, 152] on button "Confirm" at bounding box center [278, 154] width 62 height 12
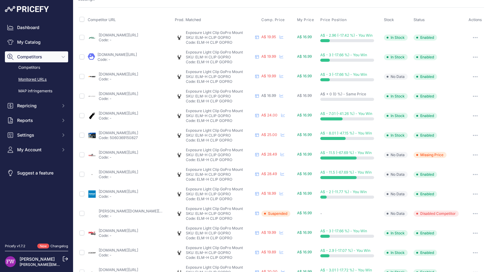
scroll to position [51, 0]
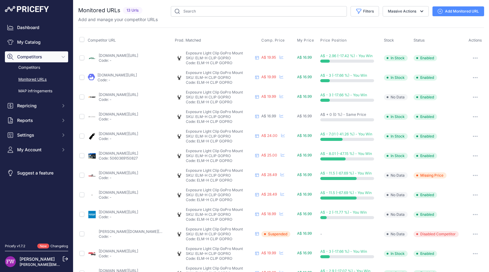
scroll to position [36, 0]
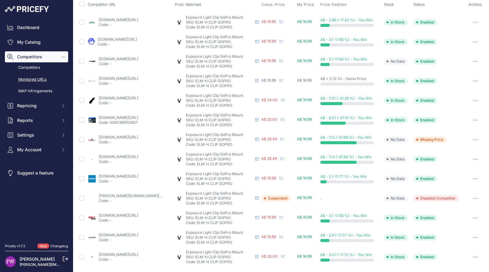
click at [473, 198] on button "button" at bounding box center [475, 198] width 12 height 9
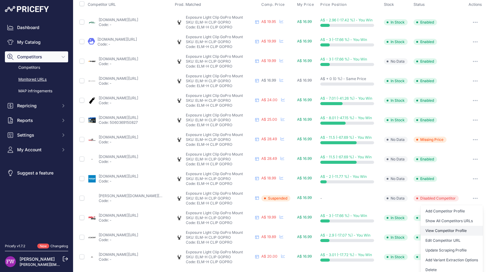
scroll to position [39, 0]
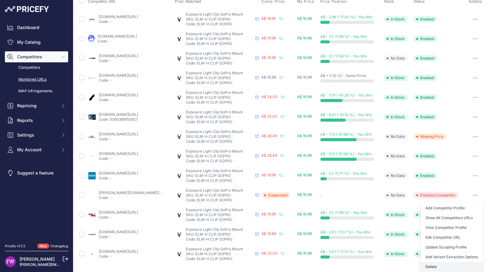
click at [450, 262] on button "Delete" at bounding box center [451, 267] width 62 height 10
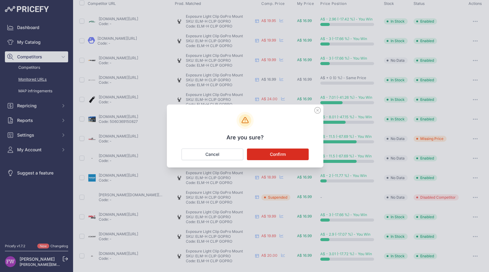
scroll to position [36, 0]
click at [286, 147] on div "Are you sure? Confirm Cancel" at bounding box center [245, 135] width 156 height 63
click at [286, 152] on button "Confirm" at bounding box center [278, 154] width 62 height 12
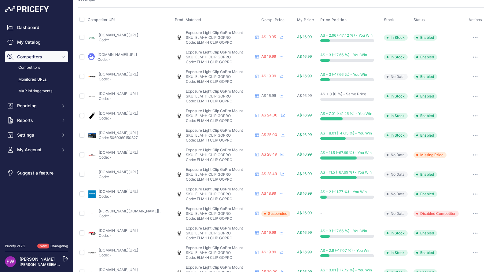
scroll to position [51, 0]
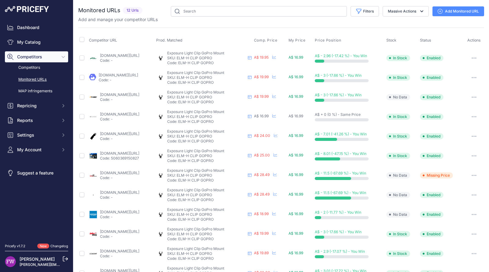
scroll to position [16, 0]
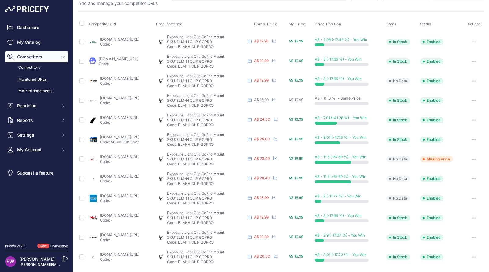
click at [129, 175] on link "[DOMAIN_NAME][URL]" at bounding box center [119, 176] width 39 height 5
click at [138, 155] on link "[DOMAIN_NAME][URL]" at bounding box center [119, 156] width 39 height 5
click at [137, 252] on link "[DOMAIN_NAME][URL]" at bounding box center [119, 254] width 39 height 5
click at [127, 38] on link "[DOMAIN_NAME][URL]" at bounding box center [119, 39] width 39 height 5
click at [127, 155] on link "[DOMAIN_NAME][URL]" at bounding box center [119, 156] width 39 height 5
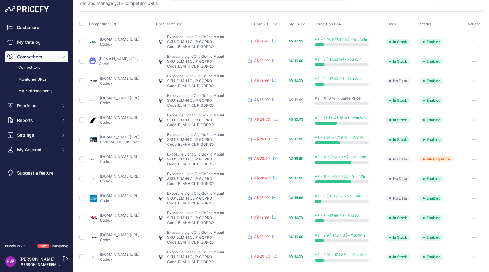
click at [137, 176] on link "[DOMAIN_NAME][URL]" at bounding box center [119, 176] width 39 height 5
